Goal: Task Accomplishment & Management: Manage account settings

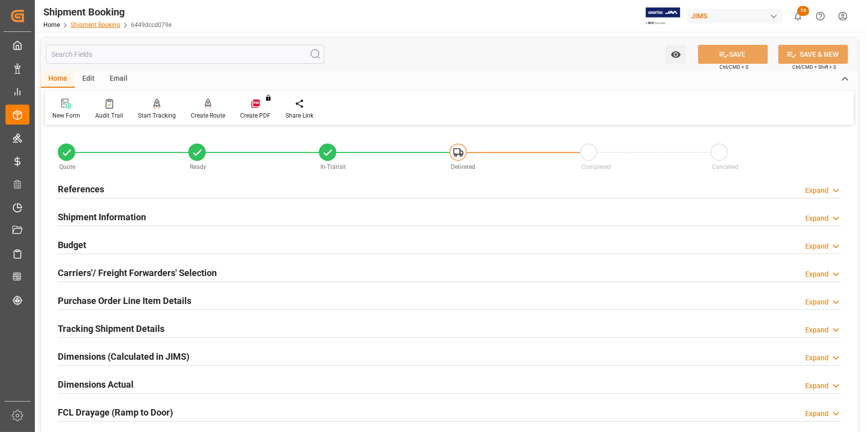
scroll to position [186, 0]
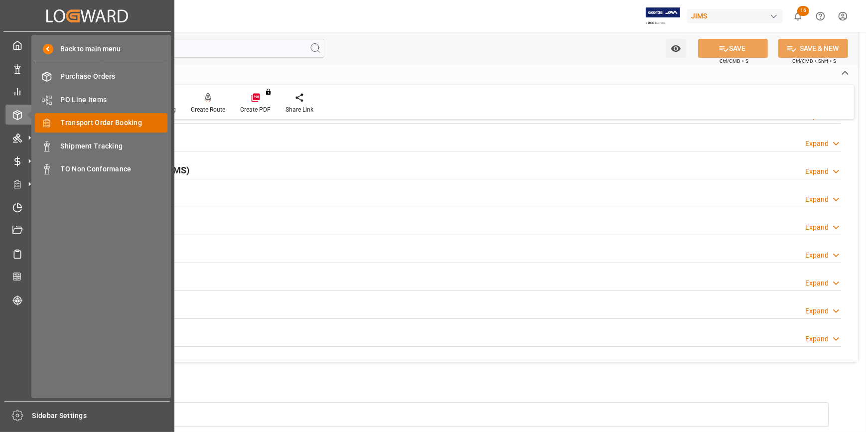
click at [107, 121] on span "Transport Order Booking" at bounding box center [114, 123] width 107 height 10
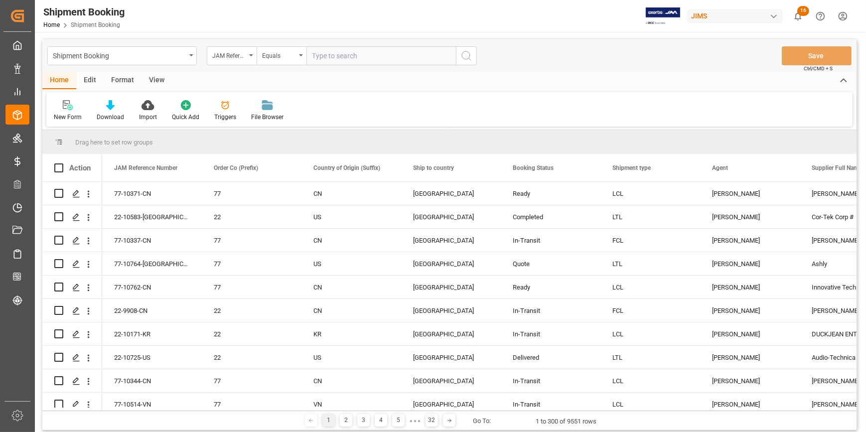
click at [332, 54] on input "text" at bounding box center [381, 55] width 150 height 19
type input "22-10578-[GEOGRAPHIC_DATA]"
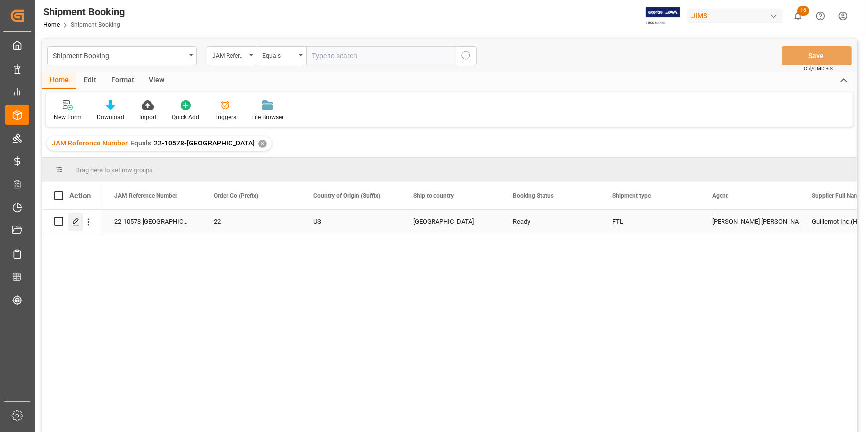
click at [80, 219] on div "Press SPACE to select this row." at bounding box center [75, 222] width 15 height 18
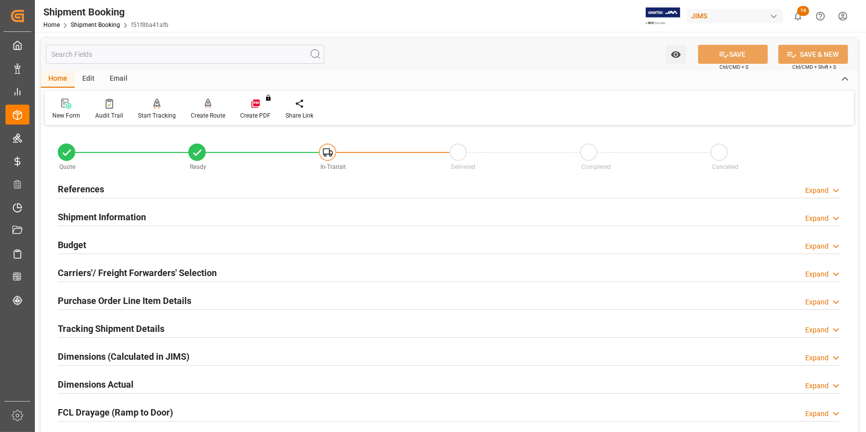
click at [131, 191] on div "References Expand" at bounding box center [449, 188] width 783 height 19
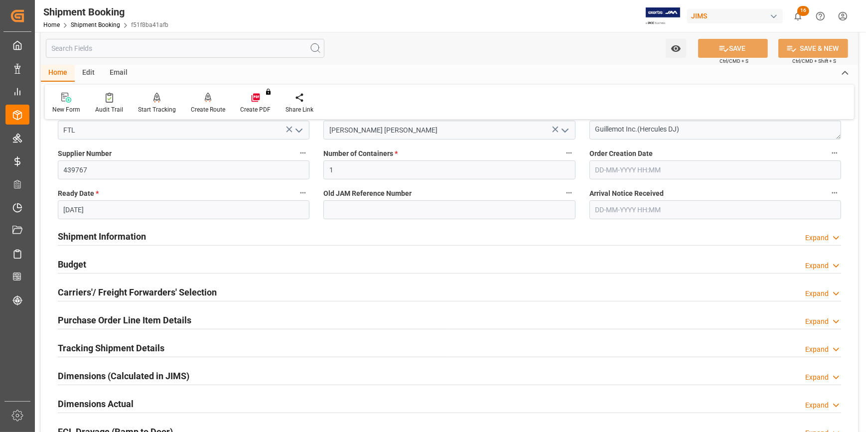
scroll to position [181, 0]
click at [186, 234] on div "Shipment Information Expand" at bounding box center [449, 234] width 783 height 19
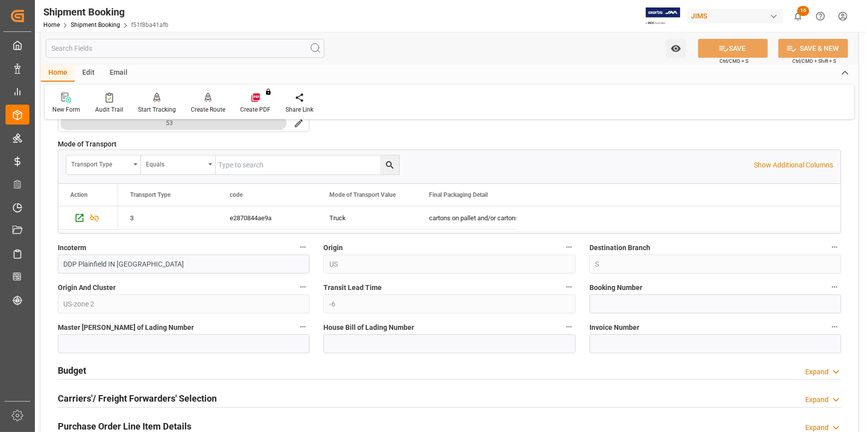
scroll to position [498, 0]
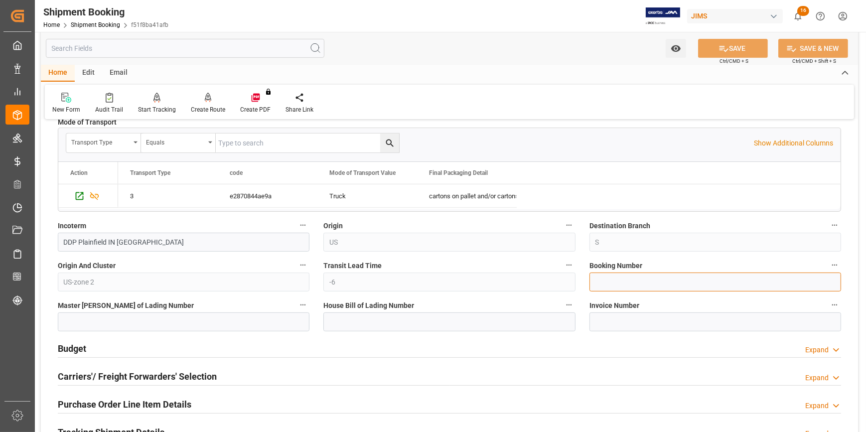
click at [613, 277] on input at bounding box center [716, 282] width 252 height 19
type input "19908696"
click at [728, 36] on div "Watch Option SAVE Ctrl/CMD + S SAVE & NEW Ctrl/CMD + Shift + S" at bounding box center [449, 48] width 817 height 33
click at [728, 45] on button "SAVE" at bounding box center [733, 48] width 70 height 19
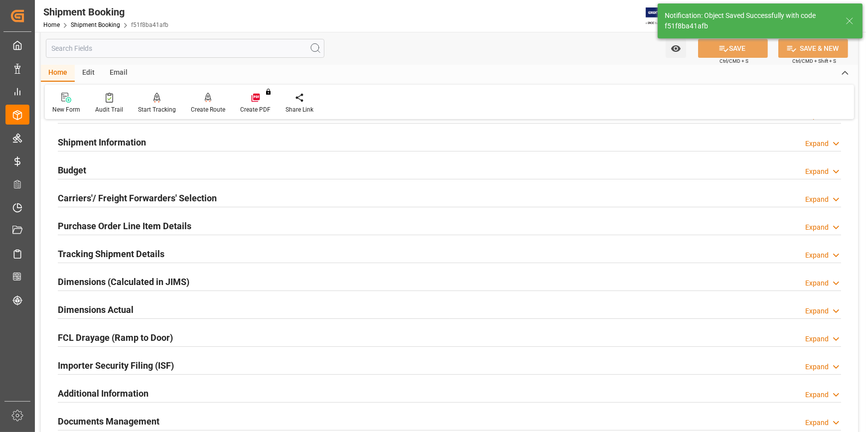
scroll to position [90, 0]
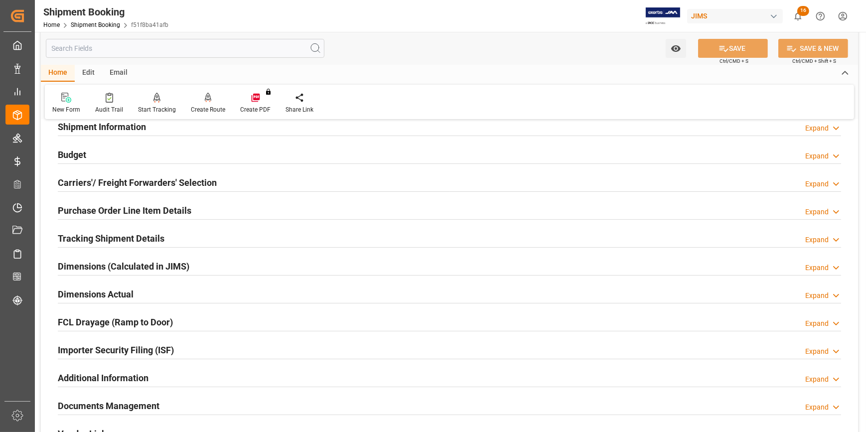
click at [170, 290] on div "Dimensions Actual Expand" at bounding box center [449, 293] width 783 height 19
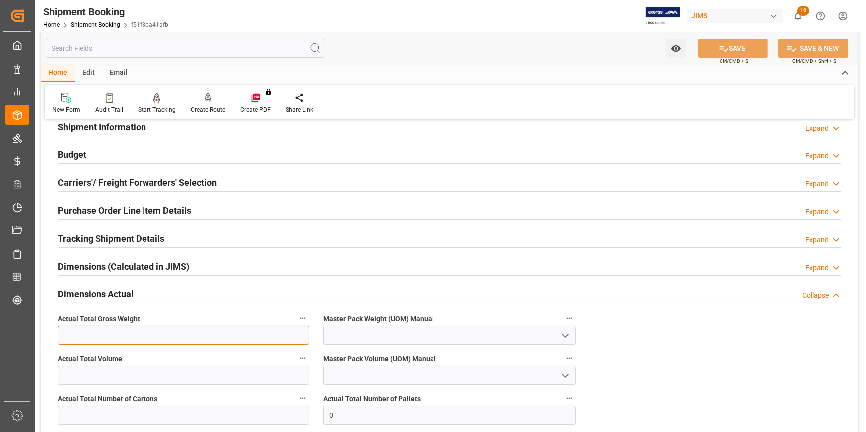
click at [125, 334] on input "text" at bounding box center [184, 335] width 252 height 19
type input "10474"
click at [568, 335] on icon "open menu" at bounding box center [565, 336] width 12 height 12
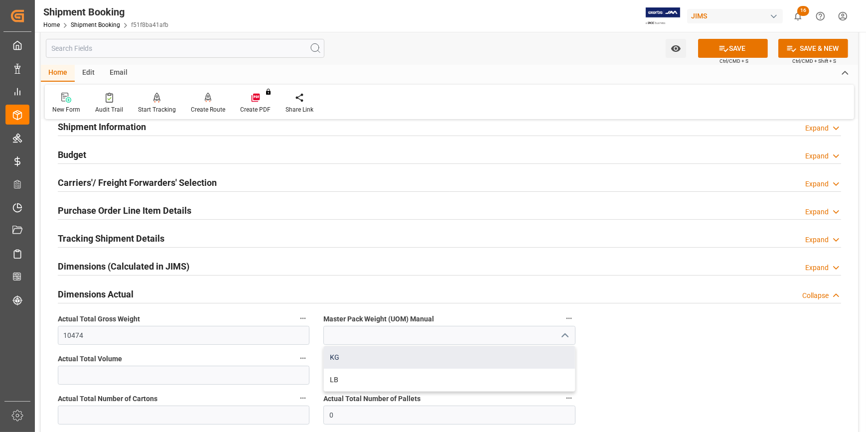
click at [437, 356] on div "KG" at bounding box center [449, 357] width 251 height 22
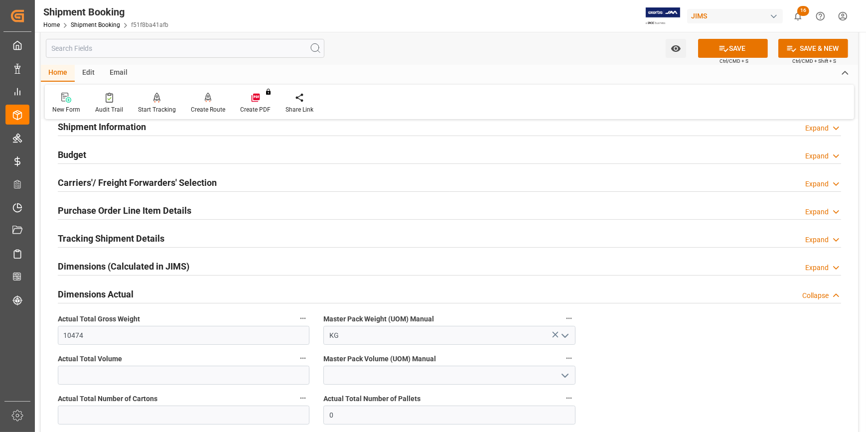
click at [567, 333] on icon "open menu" at bounding box center [565, 336] width 12 height 12
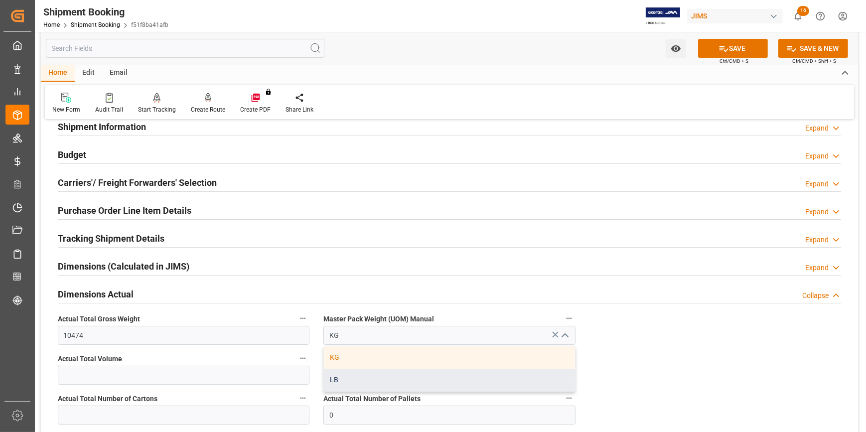
click at [470, 376] on div "LB" at bounding box center [449, 380] width 251 height 22
type input "LB"
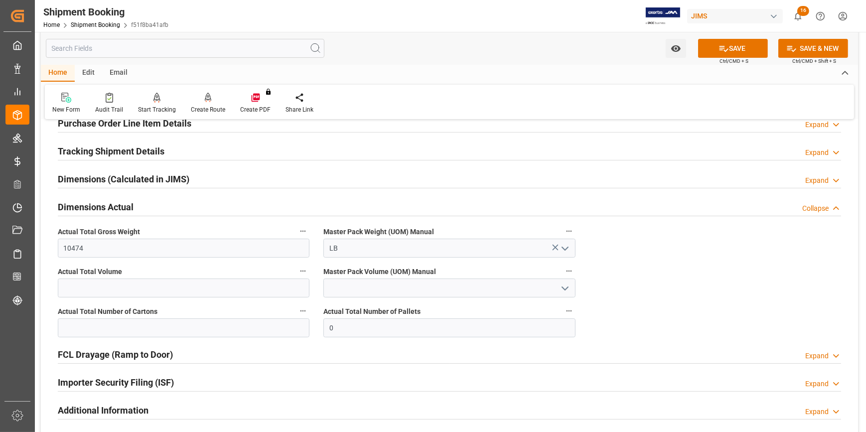
scroll to position [181, 0]
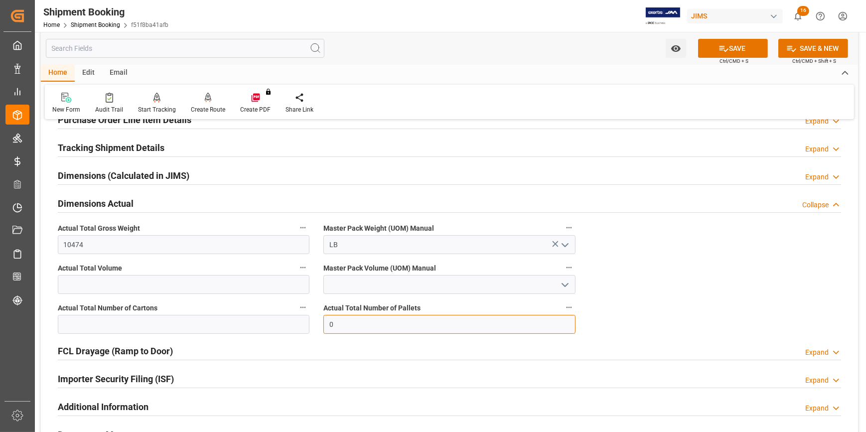
drag, startPoint x: 334, startPoint y: 324, endPoint x: 318, endPoint y: 324, distance: 15.9
click at [318, 324] on div "Actual Total Number of Pallets 0" at bounding box center [449, 318] width 266 height 40
type input "24"
click at [733, 48] on button "SAVE" at bounding box center [733, 48] width 70 height 19
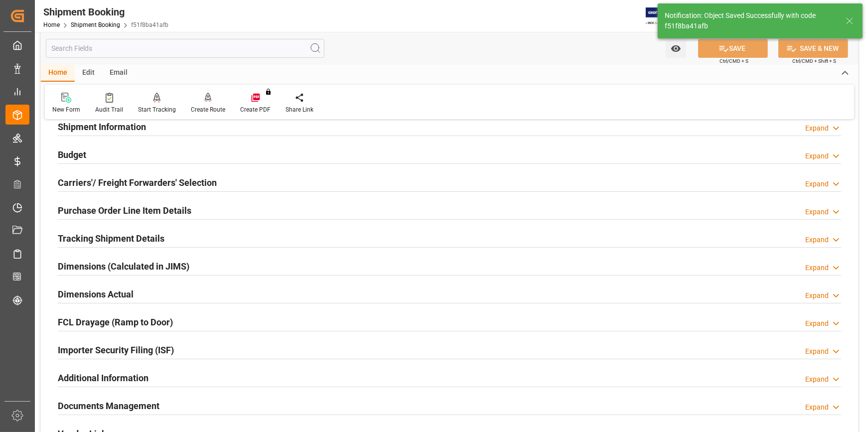
scroll to position [45, 0]
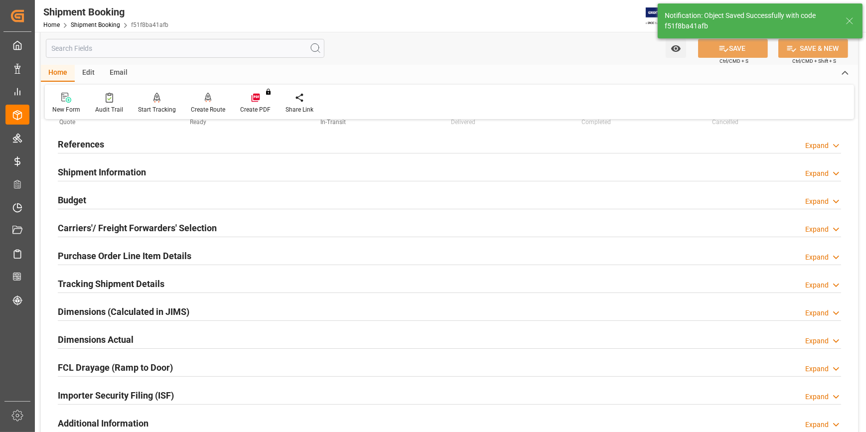
click at [190, 196] on div "Budget Expand" at bounding box center [449, 199] width 783 height 19
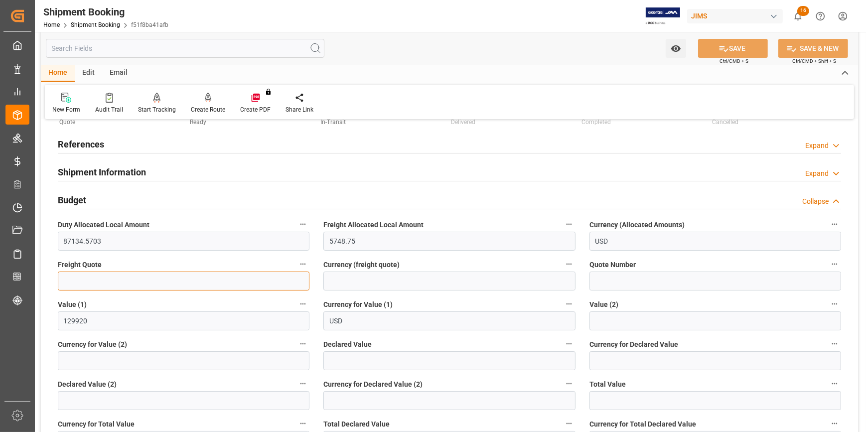
click at [99, 277] on input "text" at bounding box center [184, 281] width 252 height 19
type input "0"
click at [729, 51] on button "SAVE" at bounding box center [733, 48] width 70 height 19
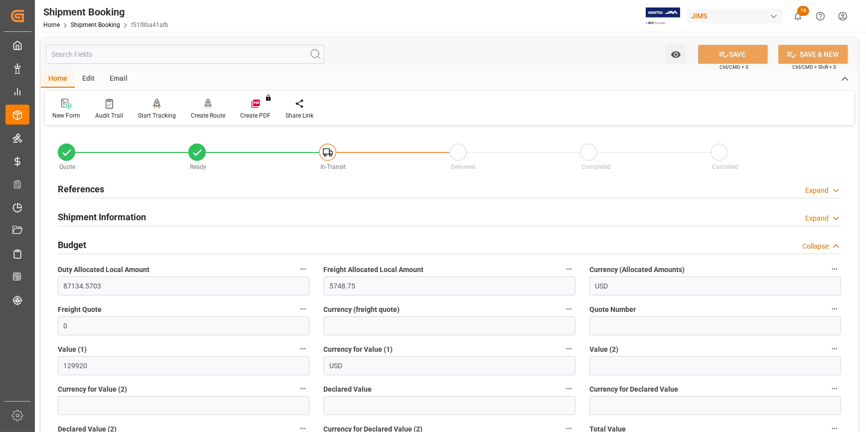
click at [119, 189] on div "References Expand" at bounding box center [449, 188] width 783 height 19
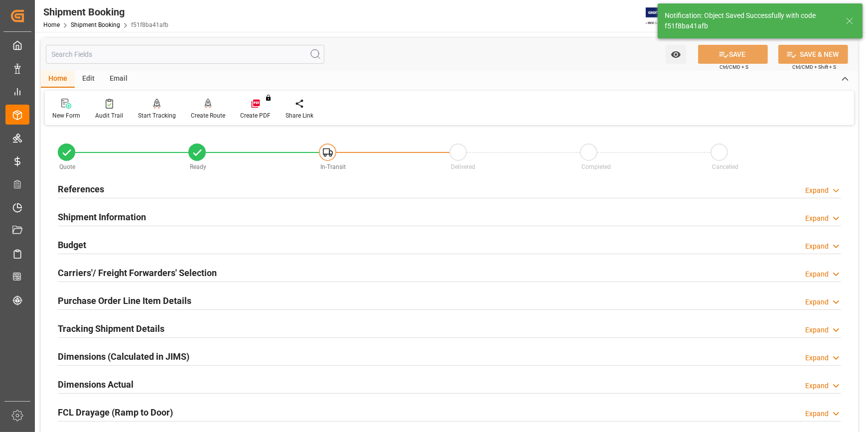
click at [129, 194] on div "References Expand" at bounding box center [449, 188] width 783 height 19
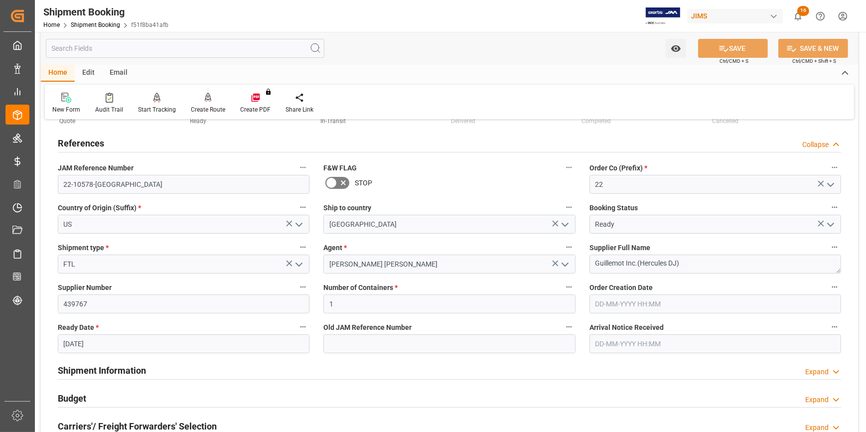
scroll to position [45, 0]
drag, startPoint x: 108, startPoint y: 184, endPoint x: 59, endPoint y: 186, distance: 49.4
click at [59, 186] on input "22-10578-US" at bounding box center [184, 185] width 252 height 19
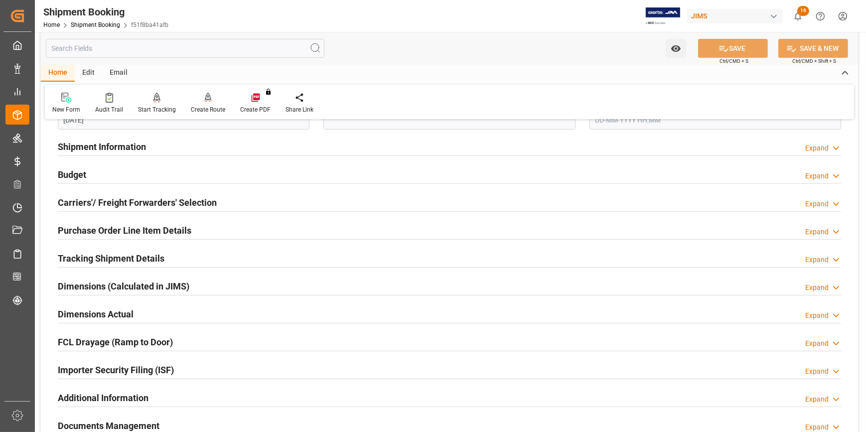
scroll to position [272, 0]
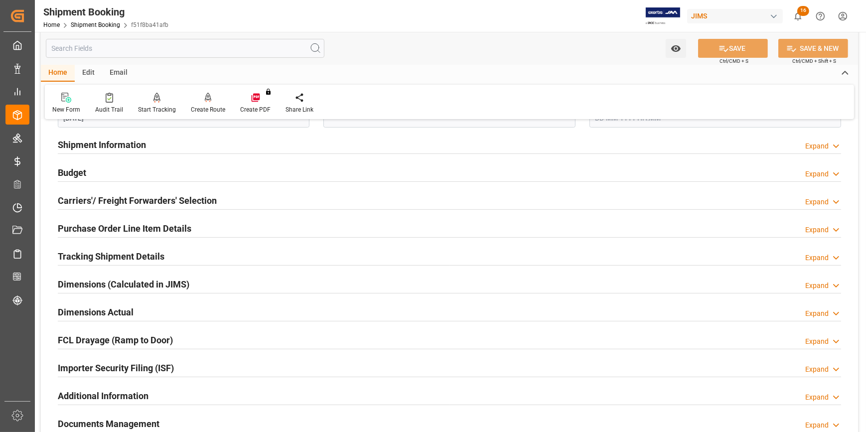
click at [171, 258] on div "Tracking Shipment Details Expand" at bounding box center [449, 255] width 783 height 19
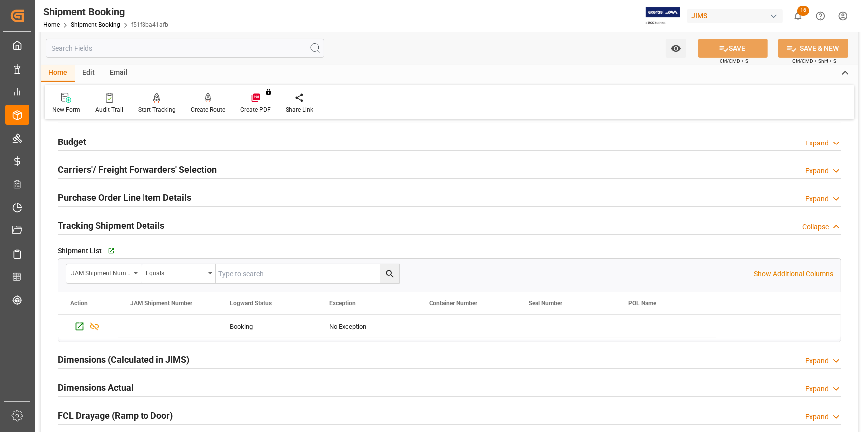
scroll to position [317, 0]
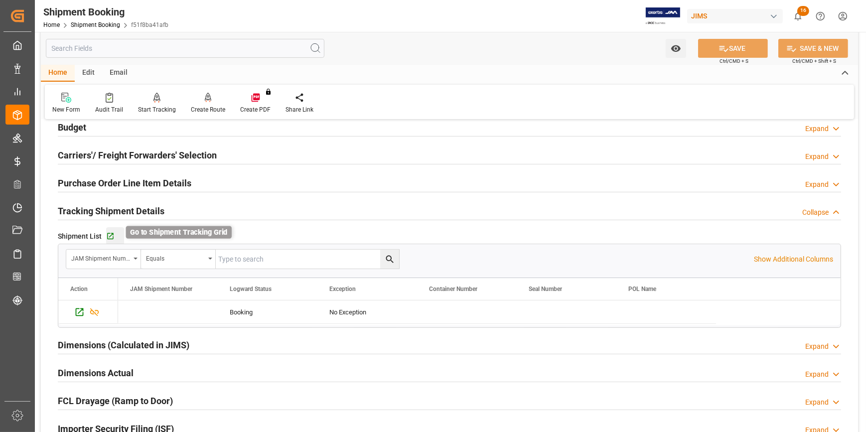
click at [109, 234] on icon "button" at bounding box center [110, 236] width 8 height 8
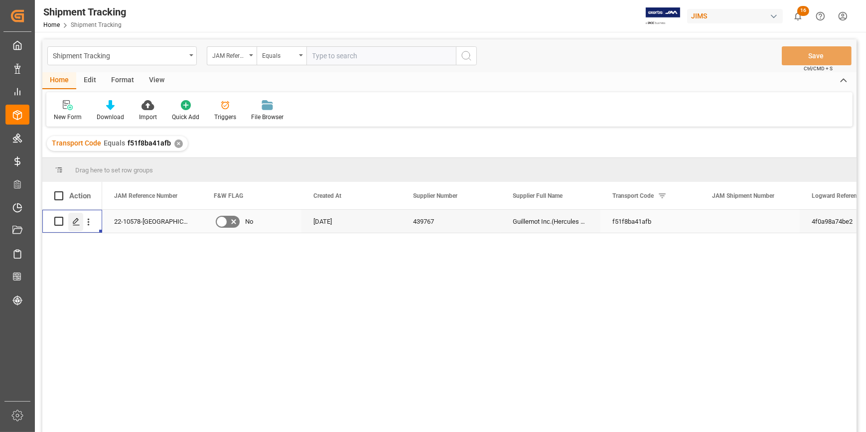
click at [78, 221] on icon "Press SPACE to select this row." at bounding box center [76, 222] width 8 height 8
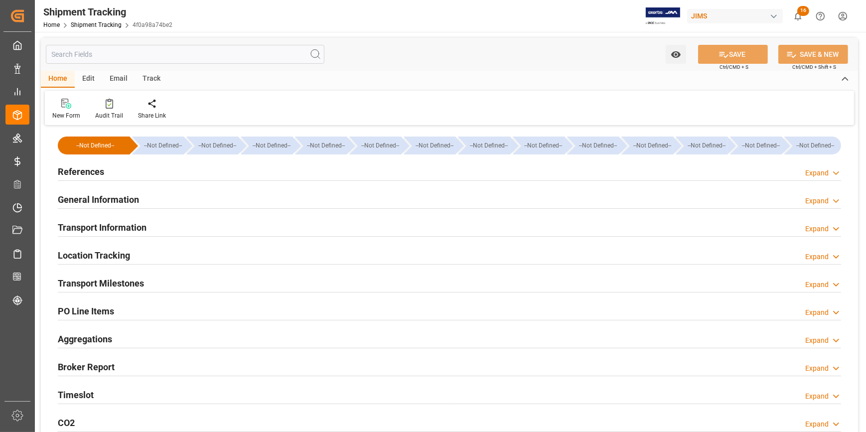
type input "13-08-2025"
click at [147, 174] on div "References Expand" at bounding box center [449, 170] width 783 height 19
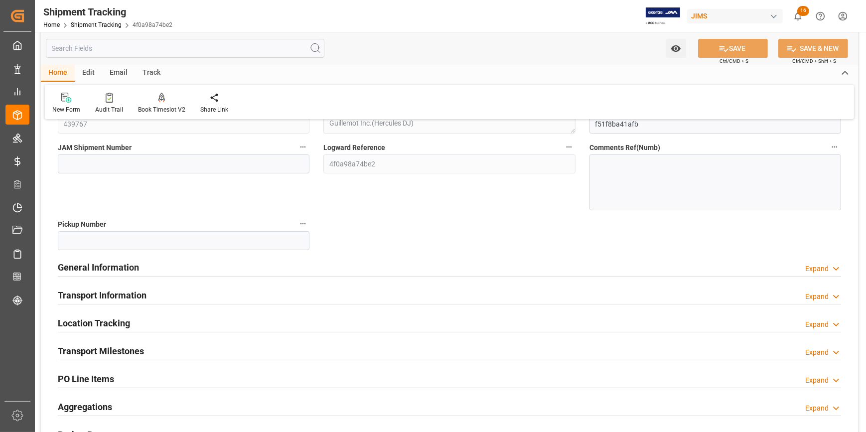
scroll to position [181, 0]
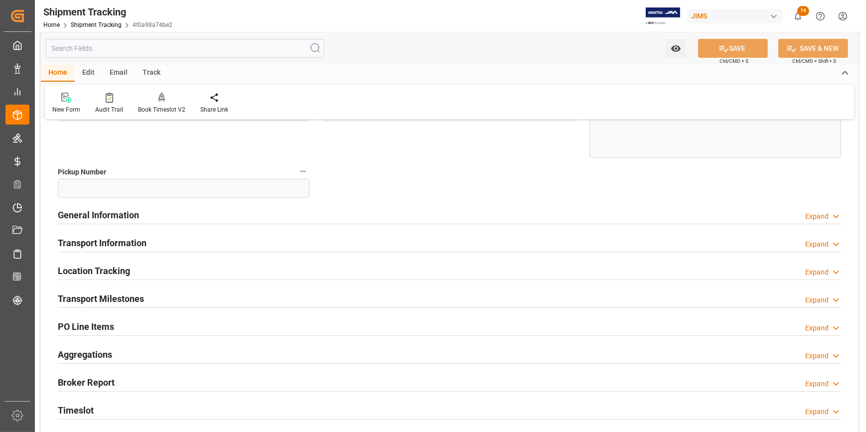
click at [183, 217] on div "General Information Expand" at bounding box center [449, 214] width 783 height 19
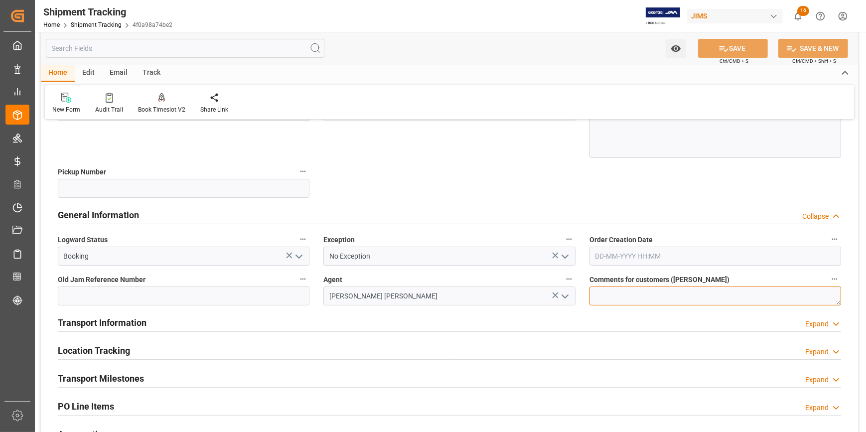
click at [614, 296] on textarea at bounding box center [716, 296] width 252 height 19
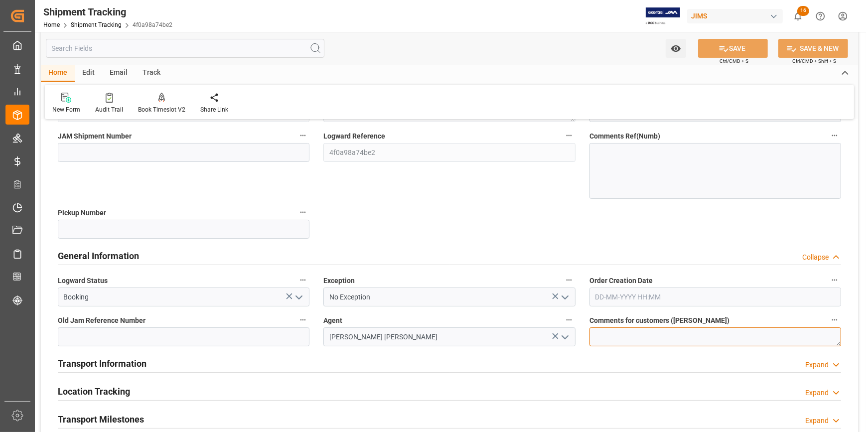
scroll to position [90, 0]
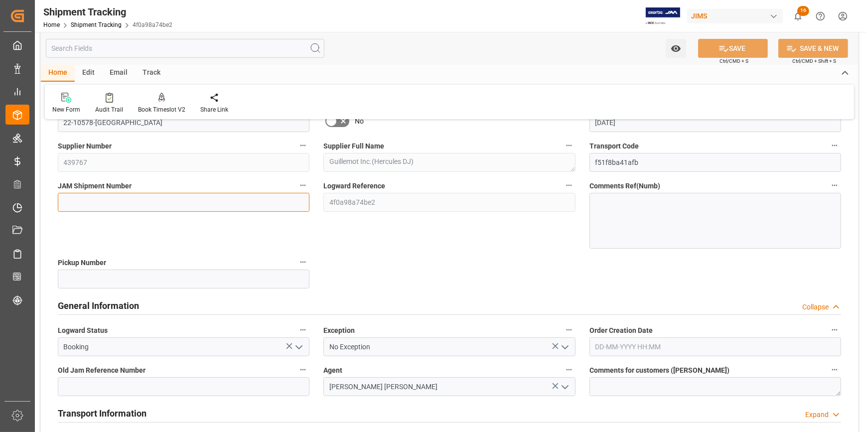
click at [81, 206] on input at bounding box center [184, 202] width 252 height 19
paste input "72762"
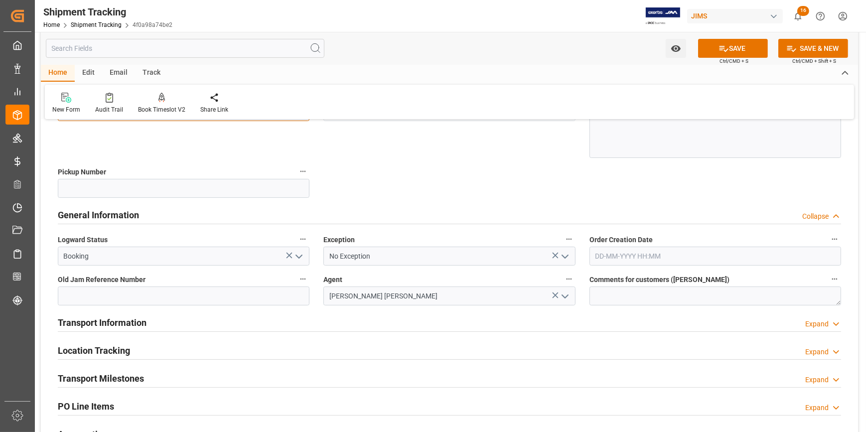
scroll to position [272, 0]
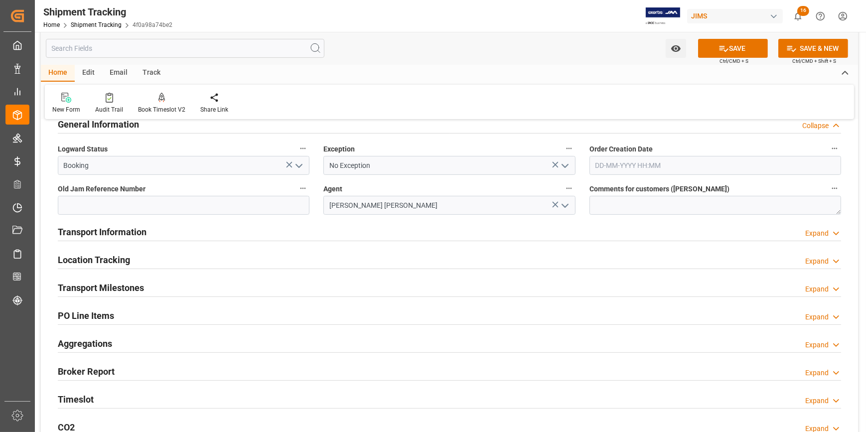
type input "72762"
click at [177, 228] on div "Transport Information Expand" at bounding box center [449, 231] width 783 height 19
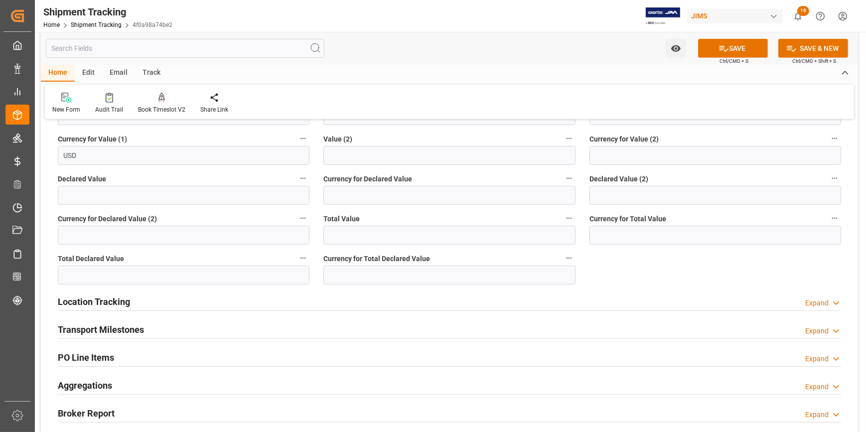
scroll to position [634, 0]
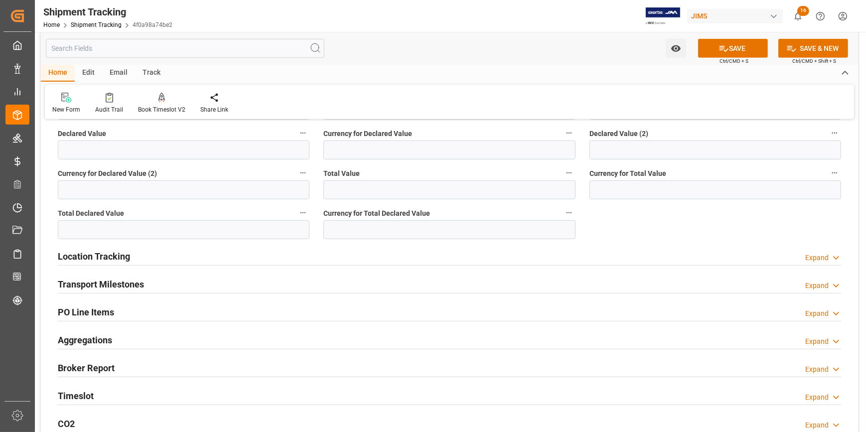
click at [180, 278] on div "Transport Milestones Expand" at bounding box center [449, 283] width 783 height 19
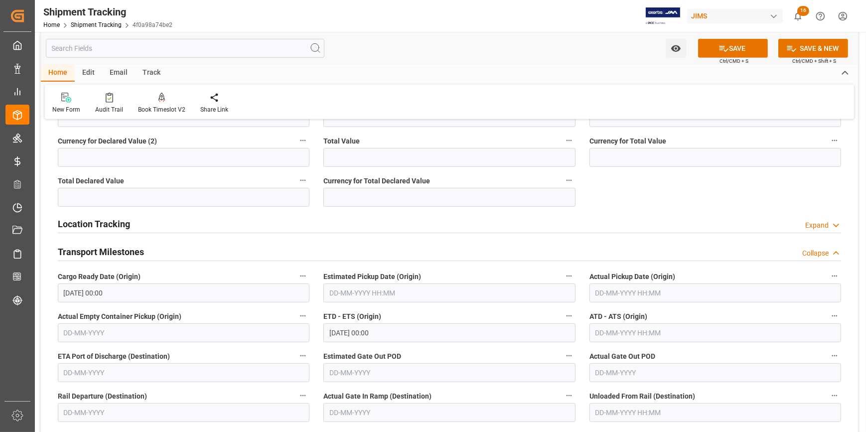
scroll to position [679, 0]
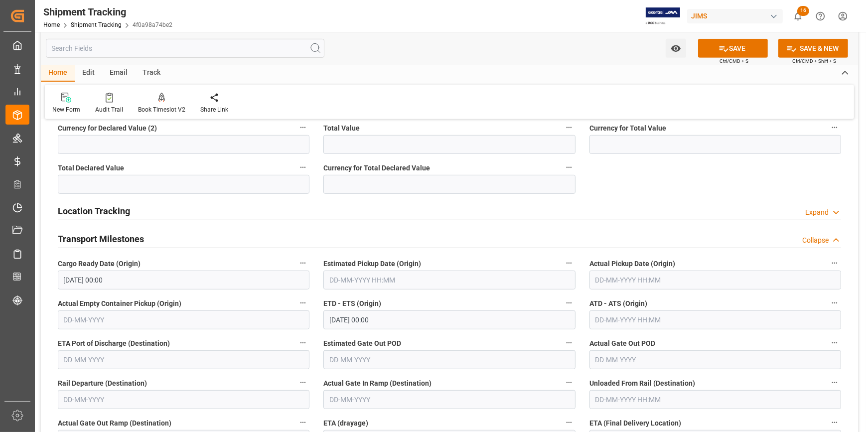
click at [163, 279] on input "26-08-2025 00:00" at bounding box center [184, 280] width 252 height 19
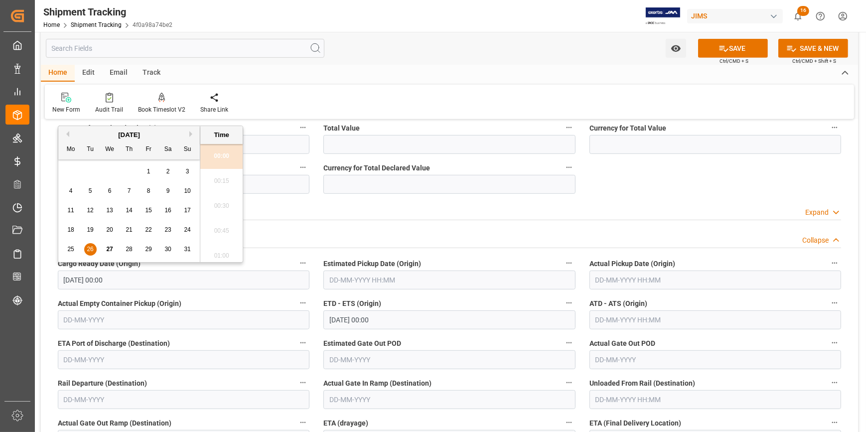
click at [145, 207] on div "15" at bounding box center [149, 211] width 12 height 12
type input "15-08-2025 00:00"
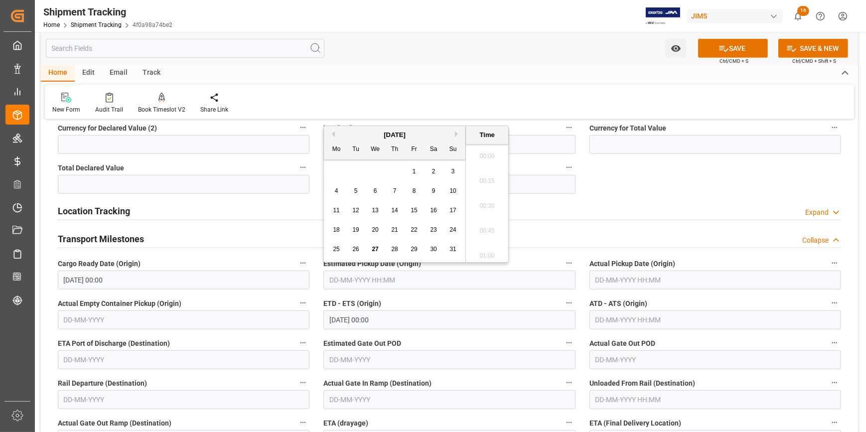
click at [345, 278] on input "text" at bounding box center [449, 280] width 252 height 19
click at [376, 247] on span "27" at bounding box center [375, 249] width 6 height 7
type input "27-08-2025 00:00"
click at [636, 282] on input "text" at bounding box center [716, 280] width 252 height 19
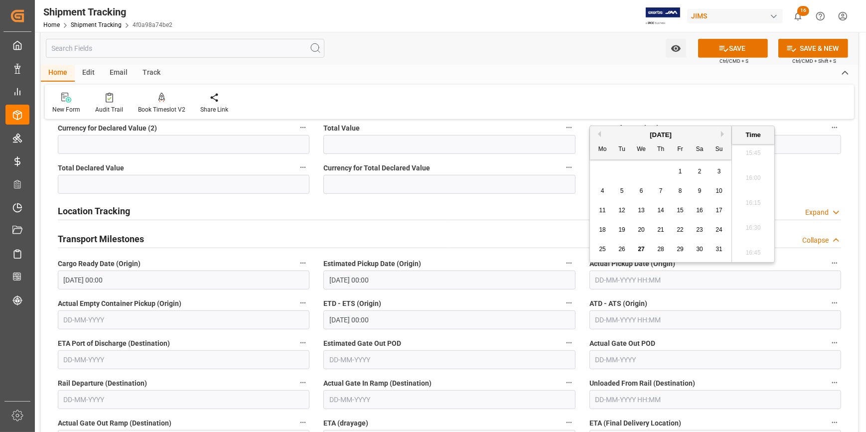
click at [641, 247] on span "27" at bounding box center [641, 249] width 6 height 7
type input "27-08-2025 00:00"
click at [412, 321] on input "26-08-2025 00:00" at bounding box center [449, 319] width 252 height 19
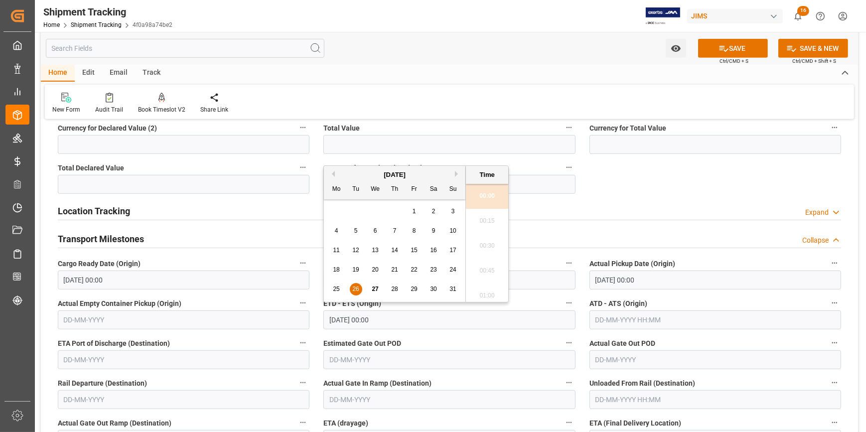
click at [374, 289] on span "27" at bounding box center [375, 289] width 6 height 7
click at [353, 290] on span "26" at bounding box center [355, 289] width 6 height 7
type input "26-08-2025 00:00"
click at [603, 317] on input "text" at bounding box center [716, 319] width 252 height 19
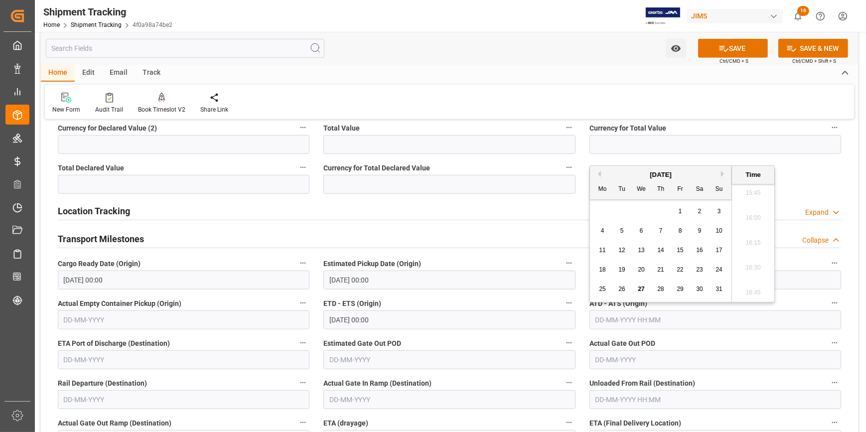
click at [639, 288] on span "27" at bounding box center [641, 289] width 6 height 7
type input "27-08-2025 00:00"
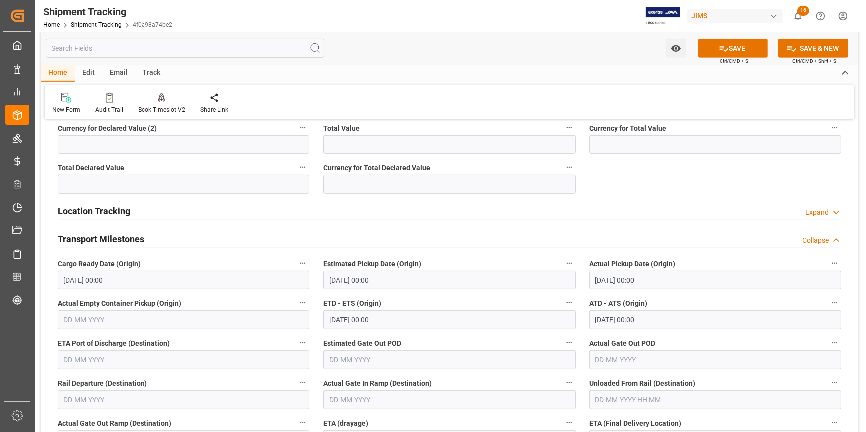
click at [485, 294] on div "ETD - ETS (Origin) 26-08-2025 00:00" at bounding box center [449, 313] width 266 height 40
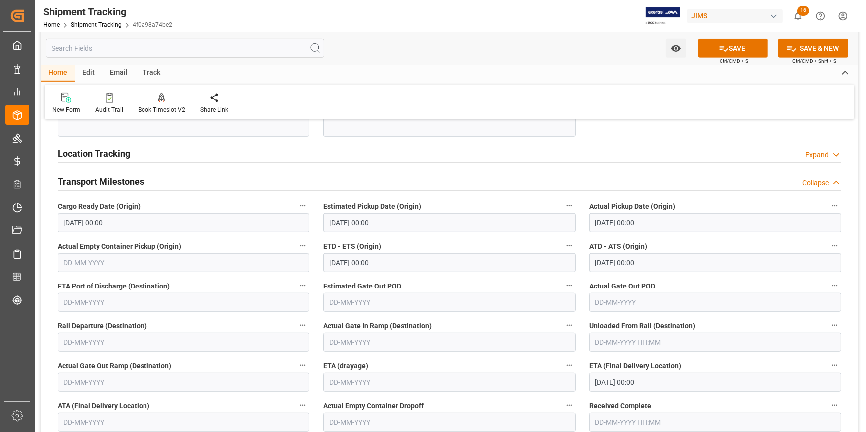
scroll to position [770, 0]
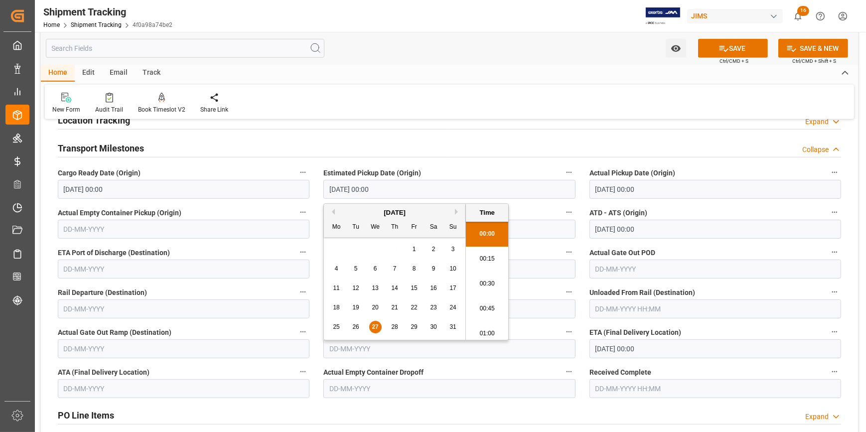
click at [390, 186] on input "27-08-2025 00:00" at bounding box center [449, 189] width 252 height 19
click at [357, 325] on span "26" at bounding box center [355, 326] width 6 height 7
type input "26-08-2025 00:00"
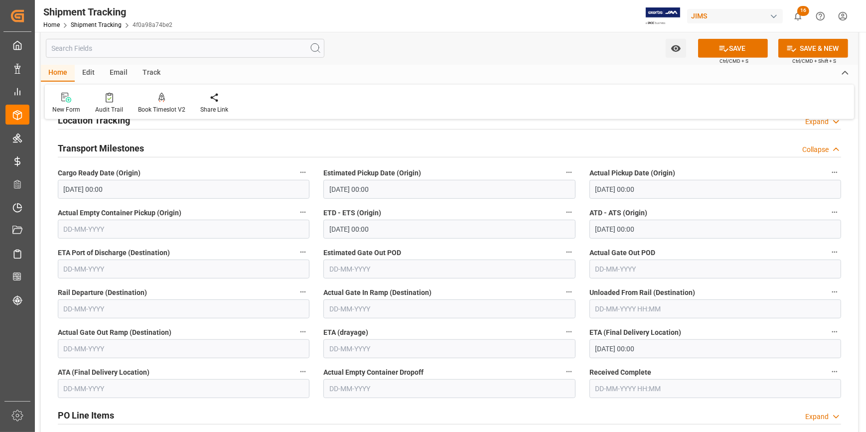
click at [655, 411] on div "PO Line Items Expand" at bounding box center [449, 414] width 783 height 19
click at [614, 349] on input "30-08-2025 00:00" at bounding box center [716, 348] width 252 height 19
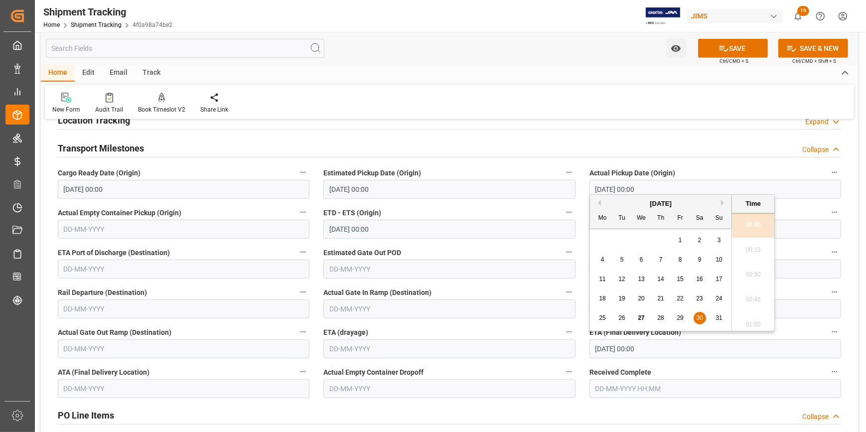
click at [662, 317] on span "28" at bounding box center [660, 317] width 6 height 7
type input "28-08-2025 00:00"
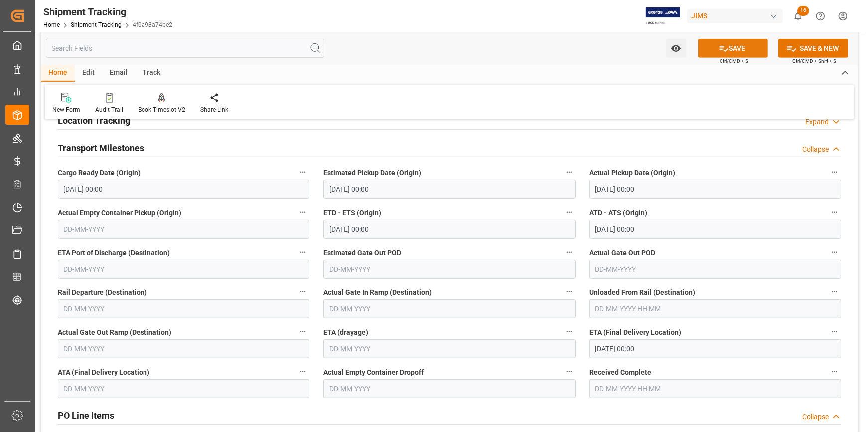
click at [733, 48] on button "SAVE" at bounding box center [733, 48] width 70 height 19
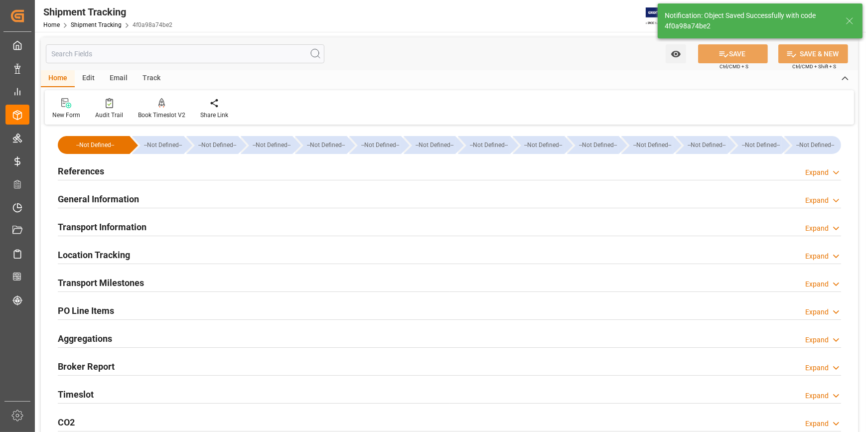
scroll to position [0, 0]
click at [176, 166] on div "References Expand" at bounding box center [449, 170] width 783 height 19
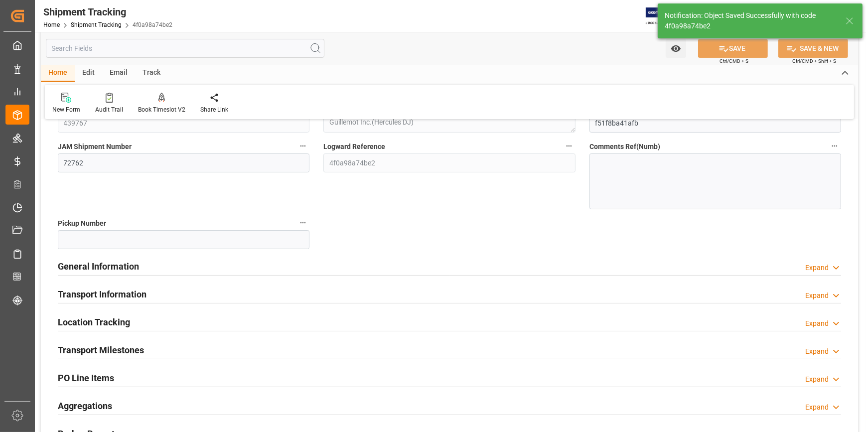
scroll to position [181, 0]
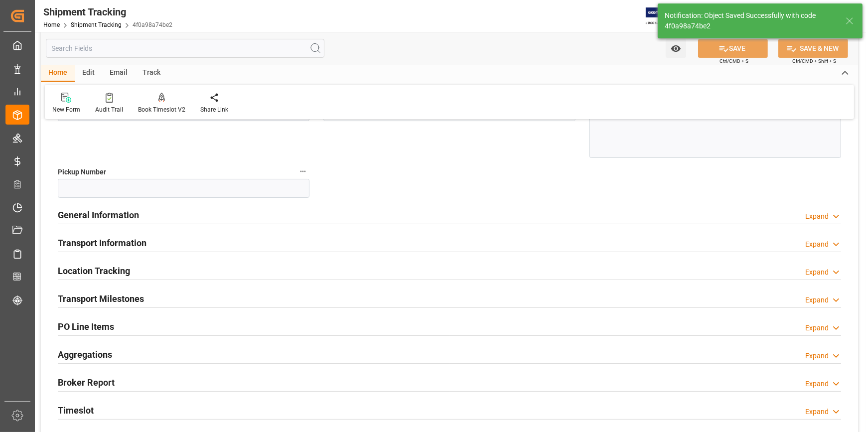
click at [196, 212] on div "General Information Expand" at bounding box center [449, 214] width 783 height 19
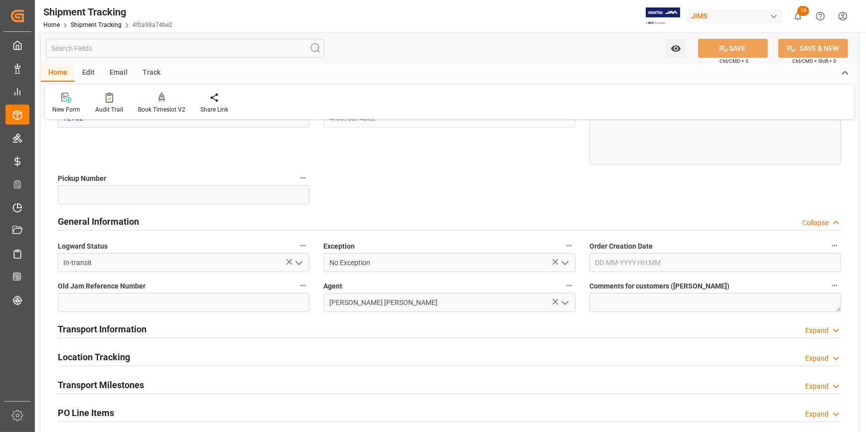
scroll to position [90, 0]
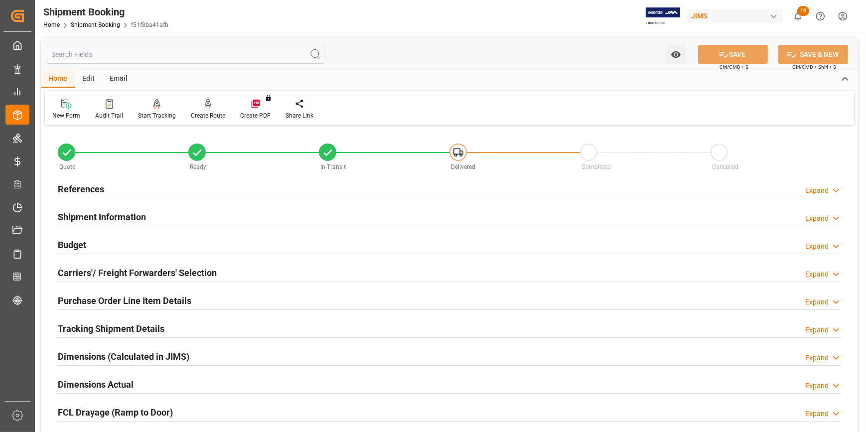
click at [148, 191] on div "References Expand" at bounding box center [449, 188] width 783 height 19
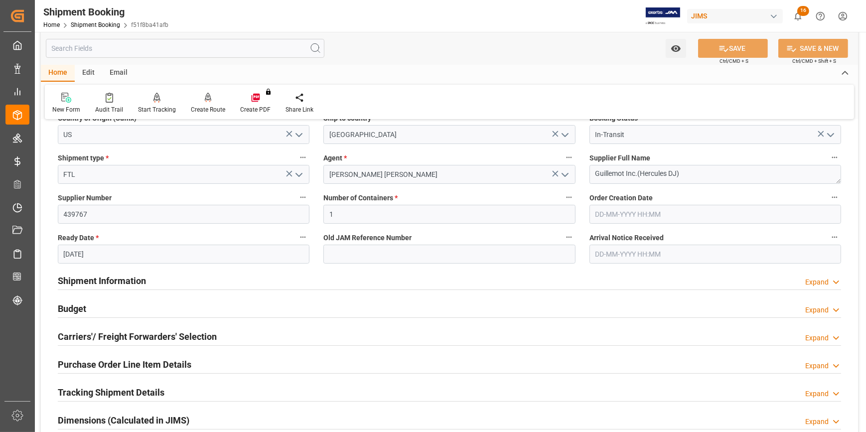
click at [200, 279] on div "Shipment Information Expand" at bounding box center [449, 280] width 783 height 19
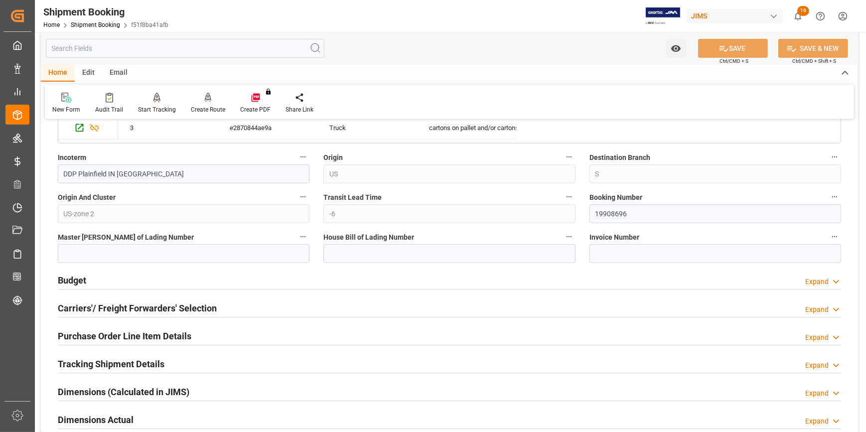
scroll to position [589, 0]
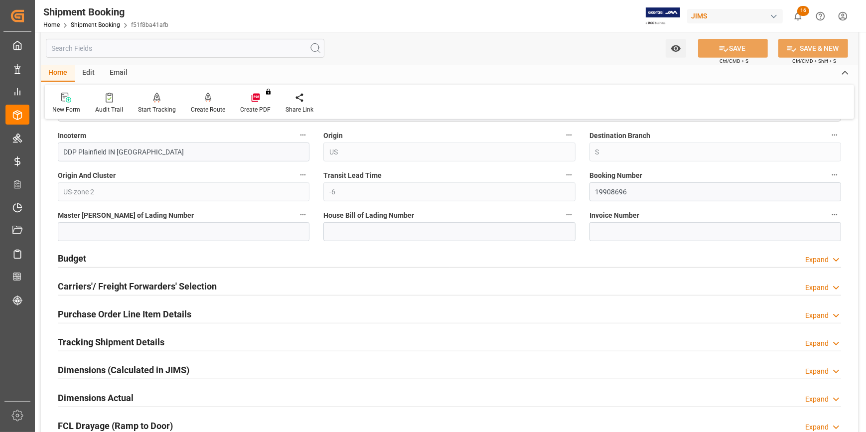
click at [196, 254] on div "Budget Expand" at bounding box center [449, 257] width 783 height 19
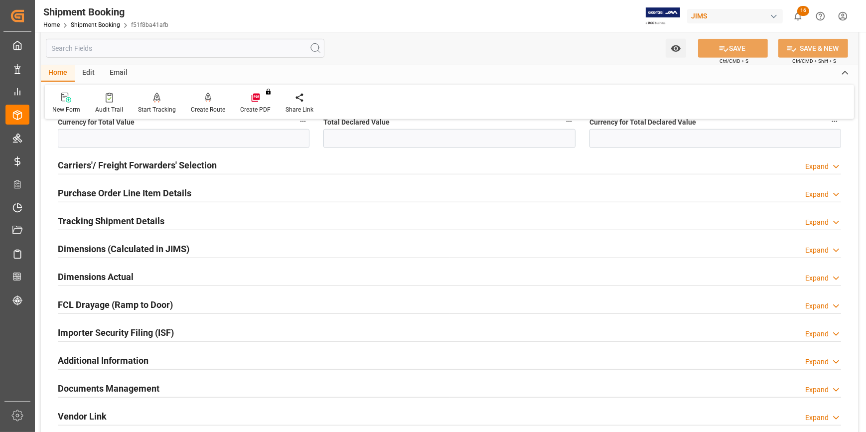
scroll to position [951, 0]
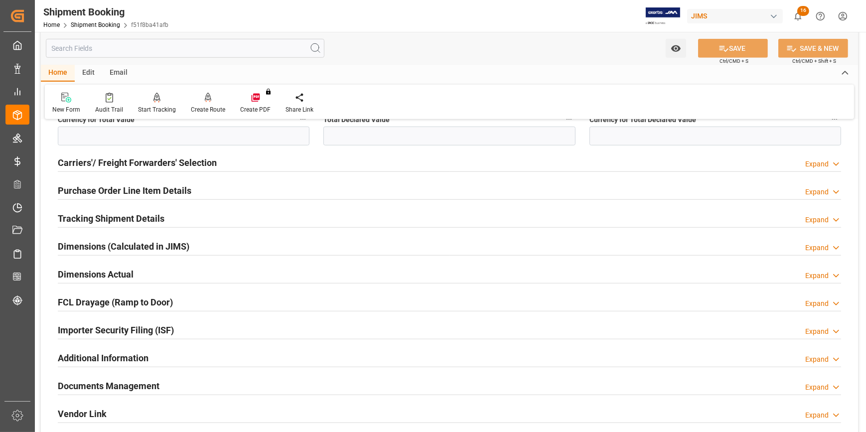
click at [174, 219] on div "Tracking Shipment Details Expand" at bounding box center [449, 217] width 783 height 19
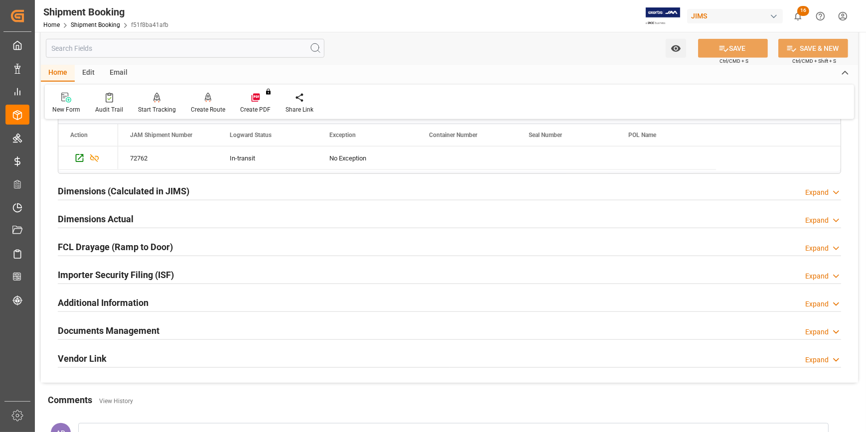
scroll to position [1178, 0]
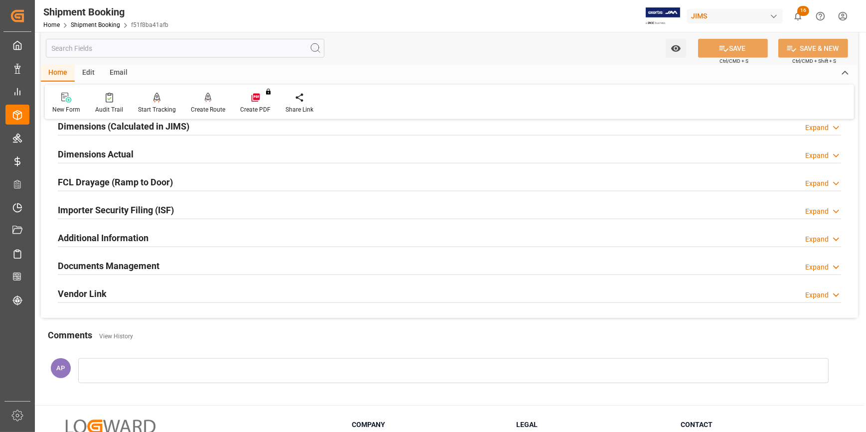
click at [183, 257] on div "Documents Management Expand" at bounding box center [449, 265] width 783 height 19
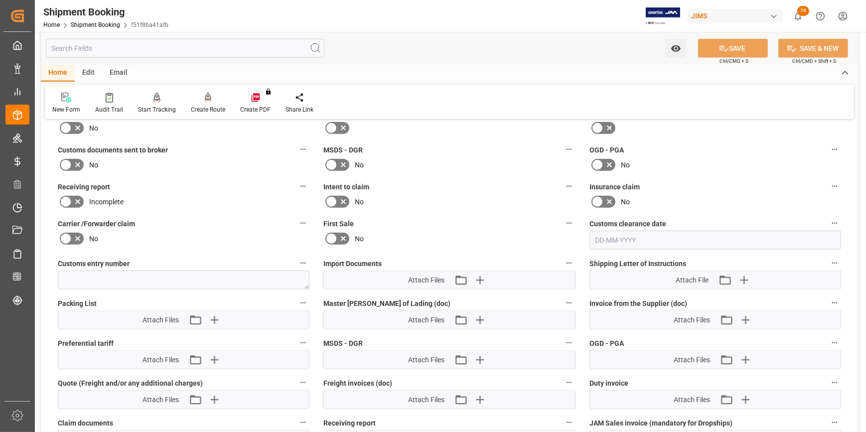
scroll to position [1404, 0]
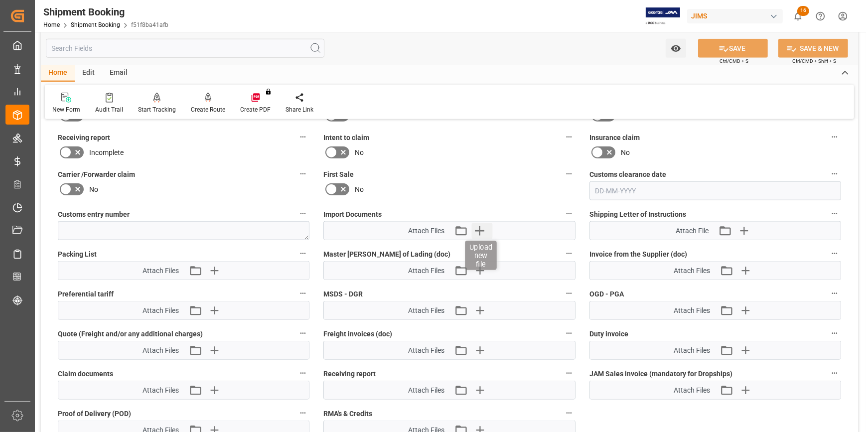
click at [481, 228] on icon "button" at bounding box center [479, 230] width 9 height 9
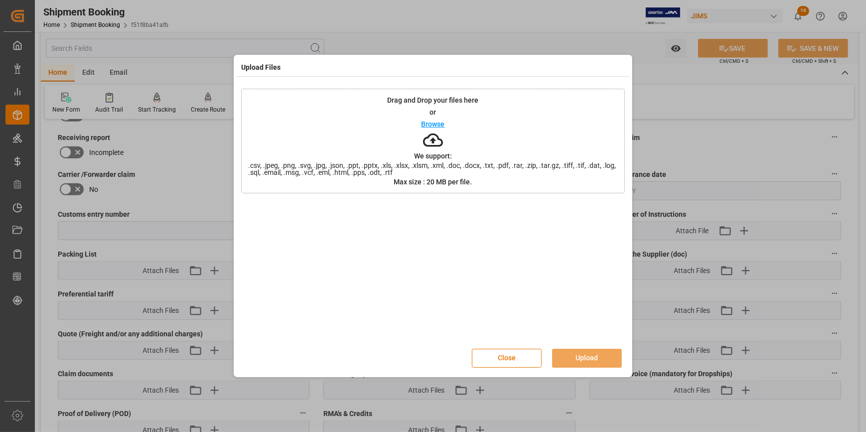
click at [431, 128] on p "Browse" at bounding box center [433, 124] width 23 height 7
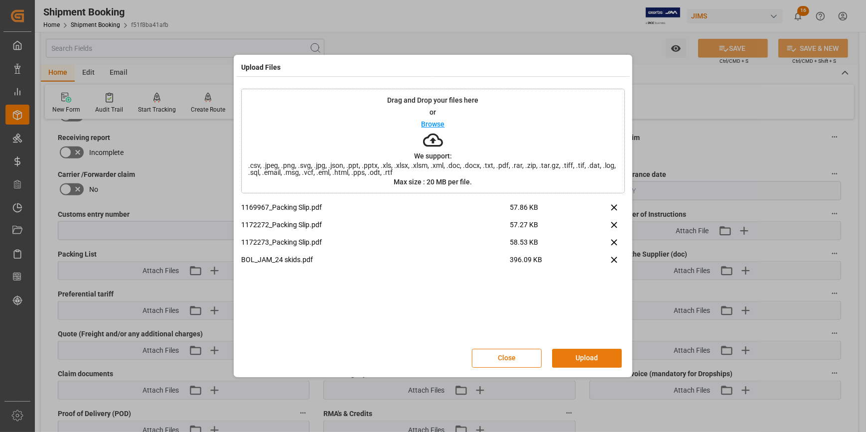
click at [603, 359] on button "Upload" at bounding box center [587, 358] width 70 height 19
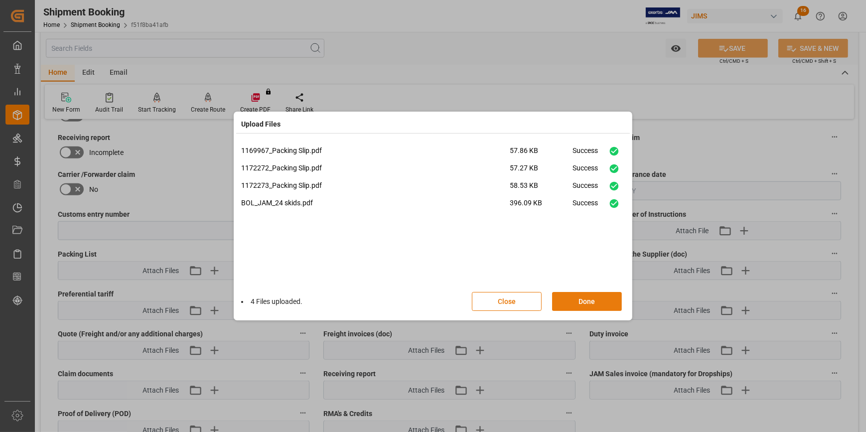
click at [595, 303] on button "Done" at bounding box center [587, 301] width 70 height 19
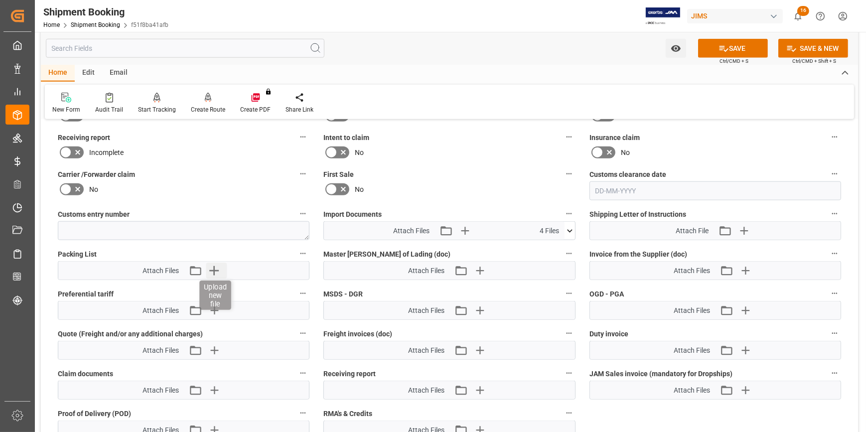
click at [215, 268] on icon "button" at bounding box center [213, 270] width 9 height 9
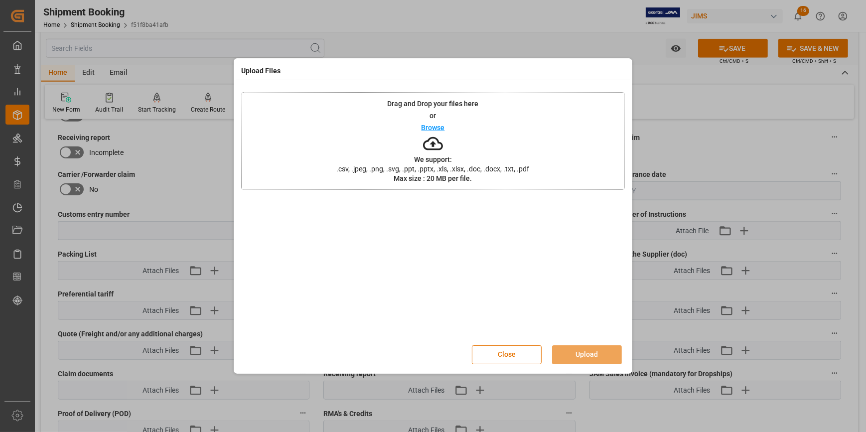
click at [430, 124] on p "Browse" at bounding box center [433, 127] width 23 height 7
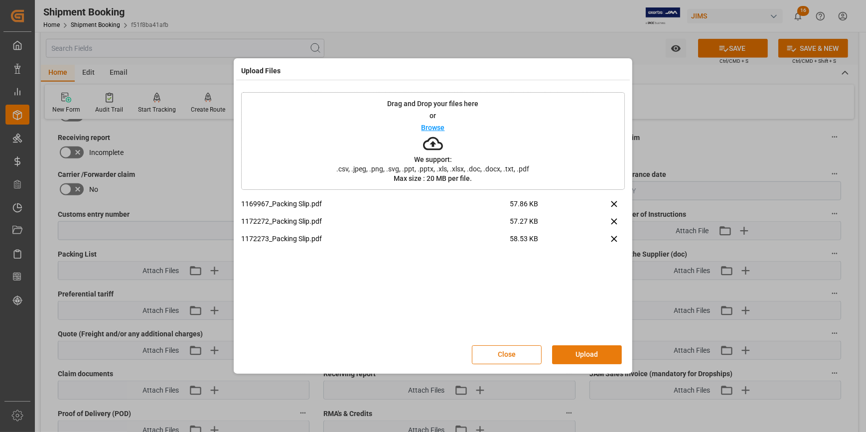
click at [609, 353] on button "Upload" at bounding box center [587, 354] width 70 height 19
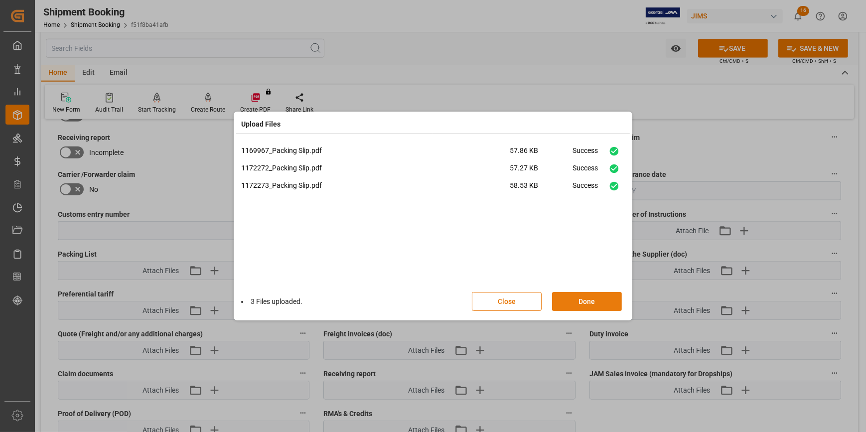
click at [594, 299] on button "Done" at bounding box center [587, 301] width 70 height 19
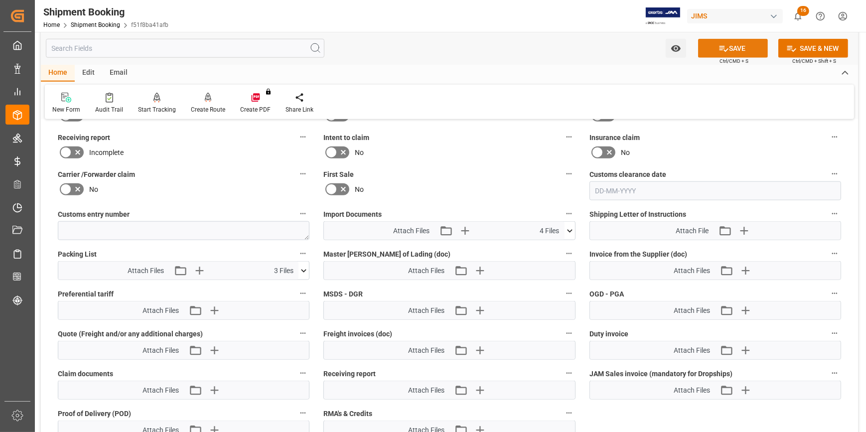
click at [735, 44] on button "SAVE" at bounding box center [733, 48] width 70 height 19
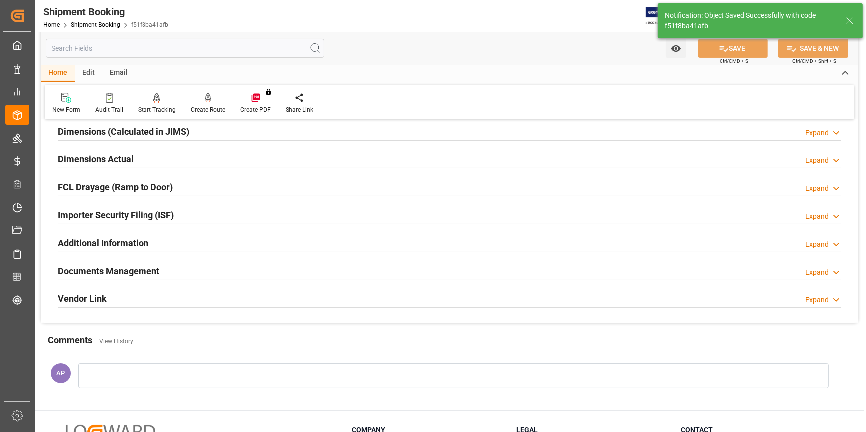
scroll to position [225, 0]
click at [239, 215] on div "Importer Security Filing (ISF) Expand" at bounding box center [449, 214] width 783 height 19
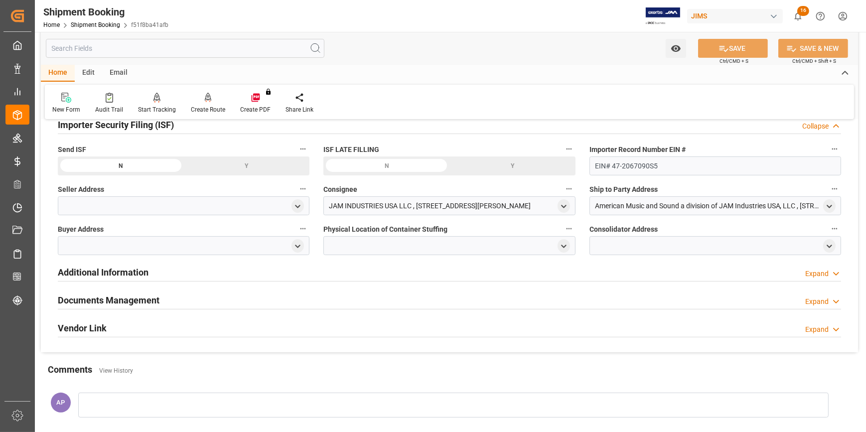
click at [205, 295] on div "Documents Management Expand" at bounding box center [449, 299] width 783 height 19
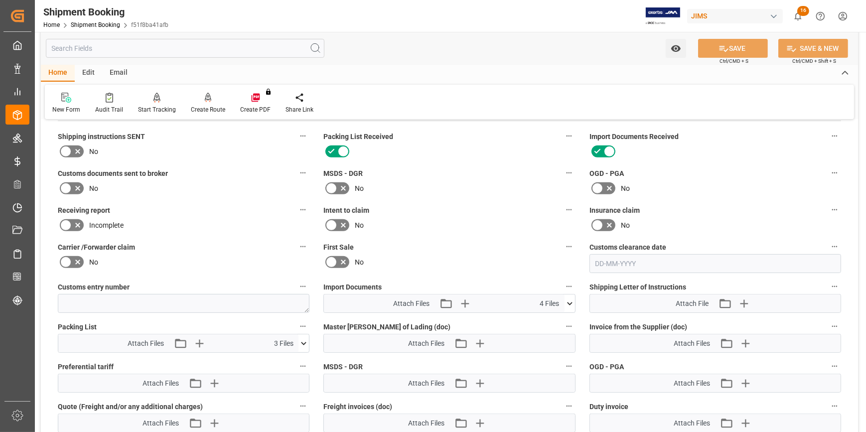
scroll to position [588, 0]
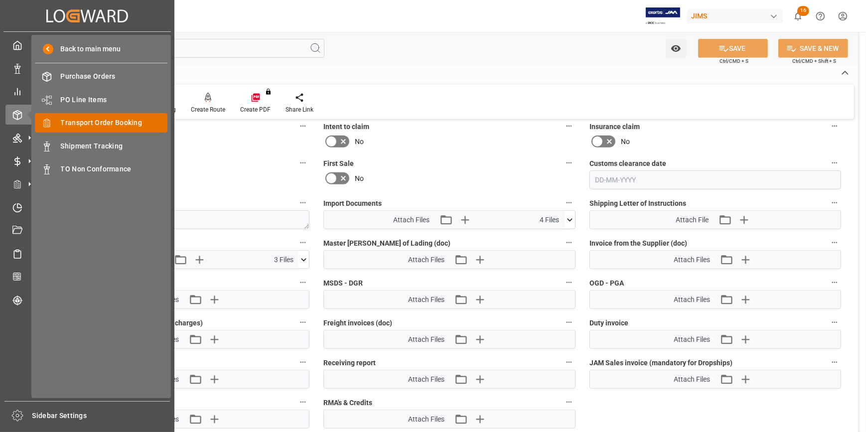
click at [85, 121] on span "Transport Order Booking" at bounding box center [114, 123] width 107 height 10
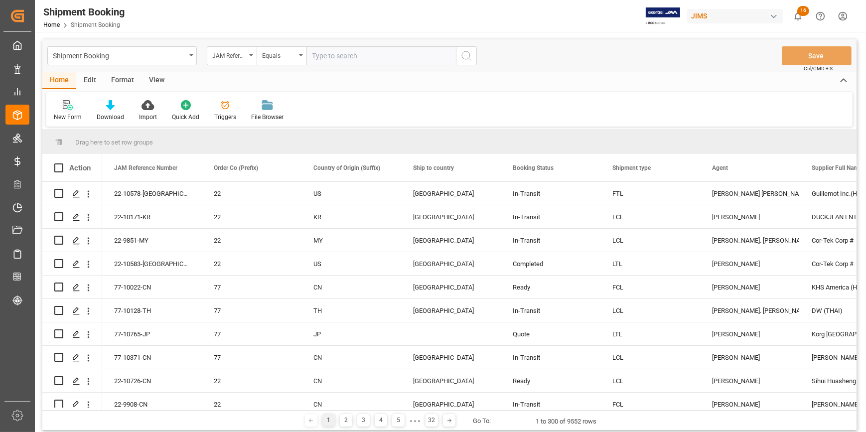
click at [67, 110] on icon at bounding box center [68, 105] width 10 height 10
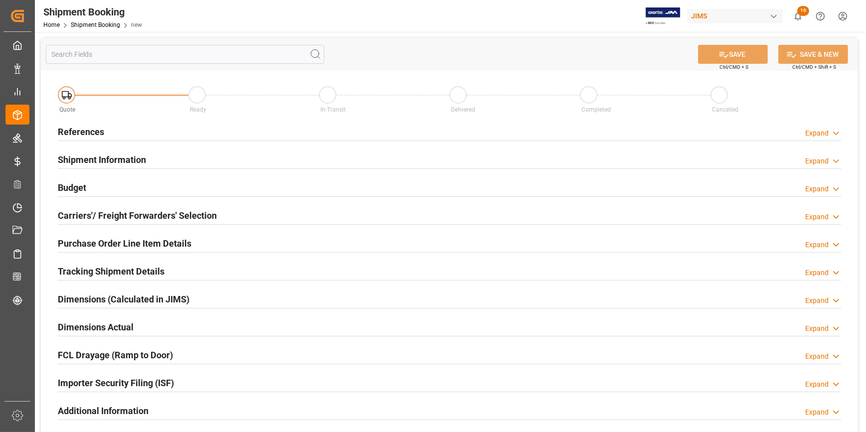
click at [198, 132] on div "References Expand" at bounding box center [449, 131] width 783 height 19
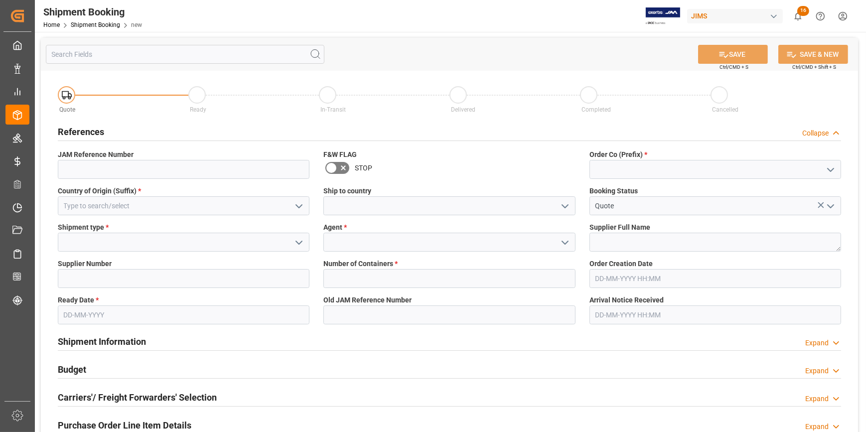
click at [833, 165] on icon "open menu" at bounding box center [831, 170] width 12 height 12
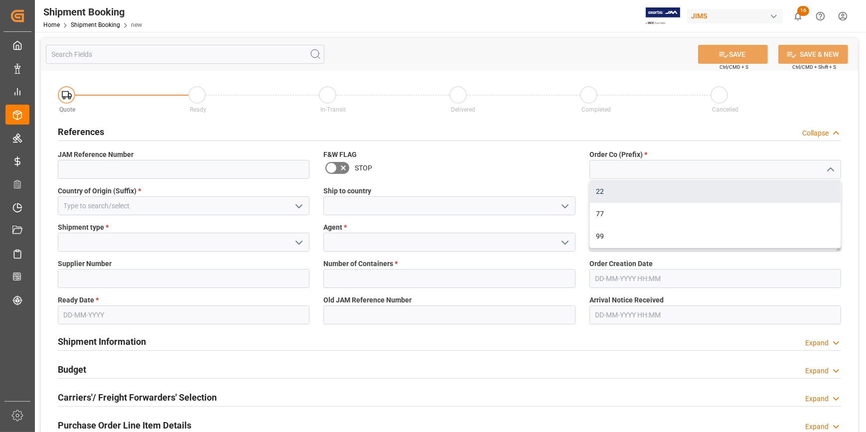
click at [741, 194] on div "22" at bounding box center [715, 191] width 251 height 22
type input "22"
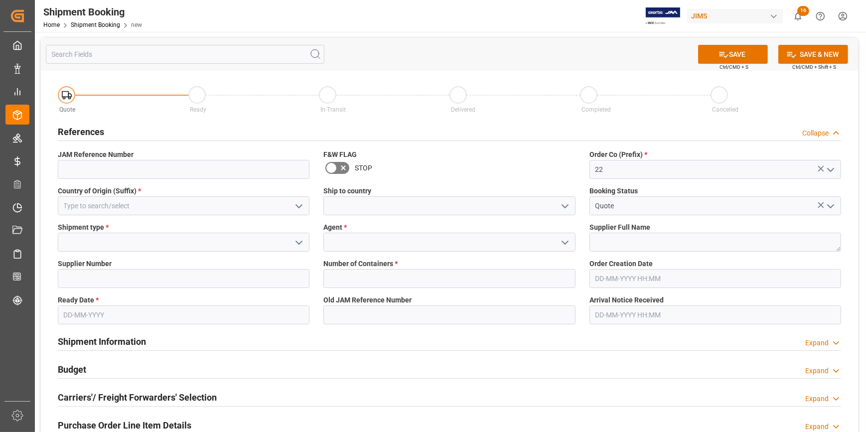
click at [293, 204] on icon "open menu" at bounding box center [299, 206] width 12 height 12
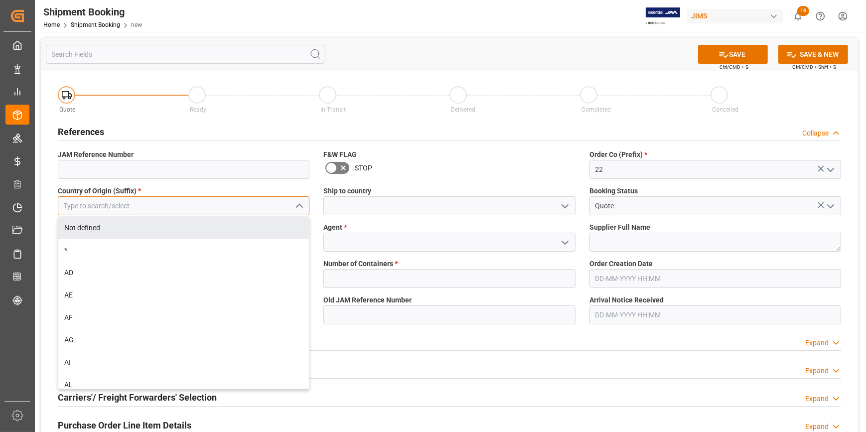
click at [204, 210] on input at bounding box center [184, 205] width 252 height 19
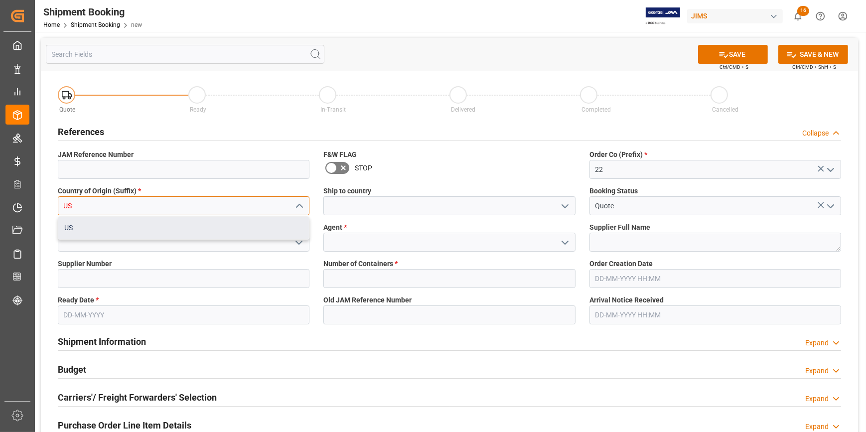
click at [194, 229] on div "US" at bounding box center [183, 228] width 251 height 22
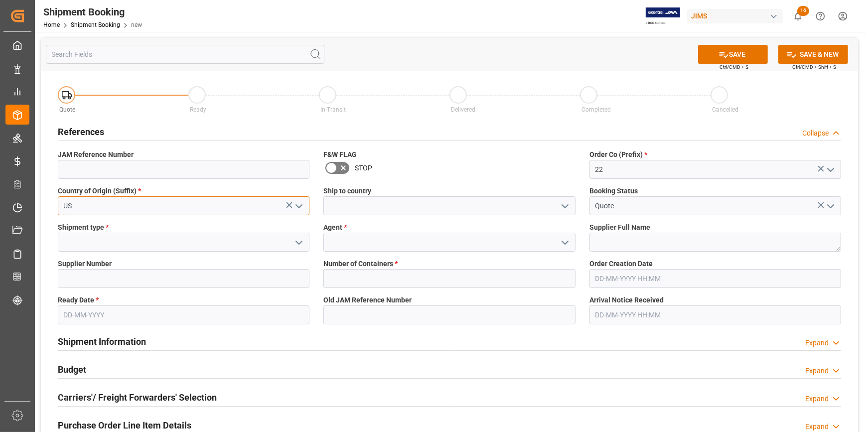
type input "US"
click at [561, 207] on icon "open menu" at bounding box center [565, 206] width 12 height 12
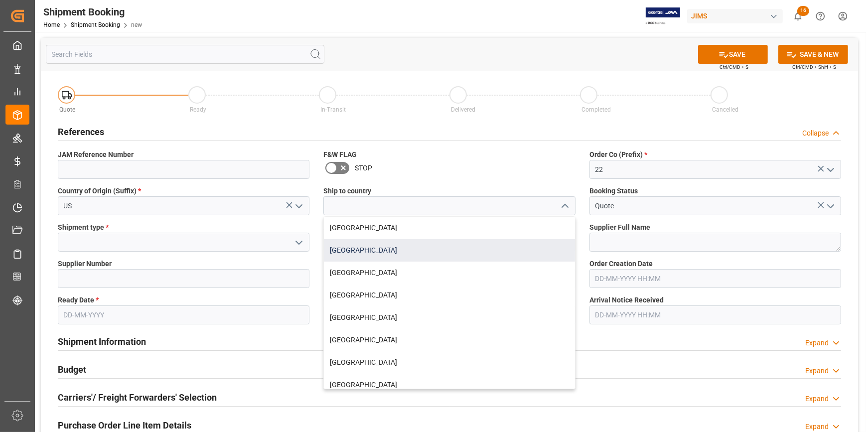
click at [418, 258] on div "United States" at bounding box center [449, 250] width 251 height 22
type input "United States"
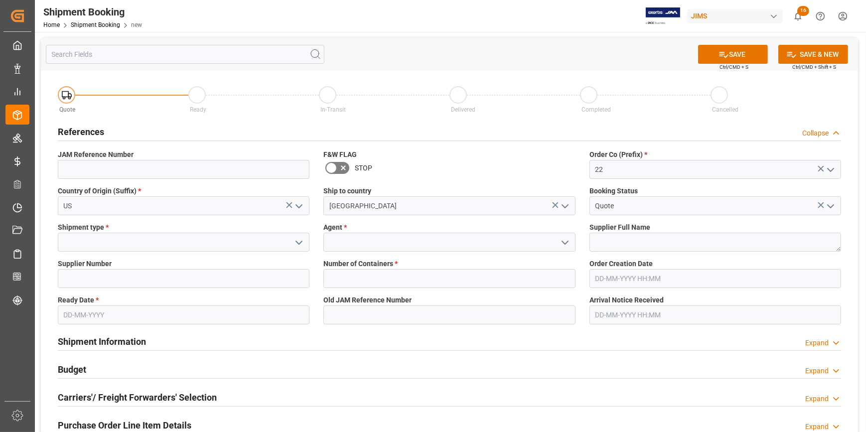
click at [298, 242] on polyline "open menu" at bounding box center [299, 242] width 6 height 3
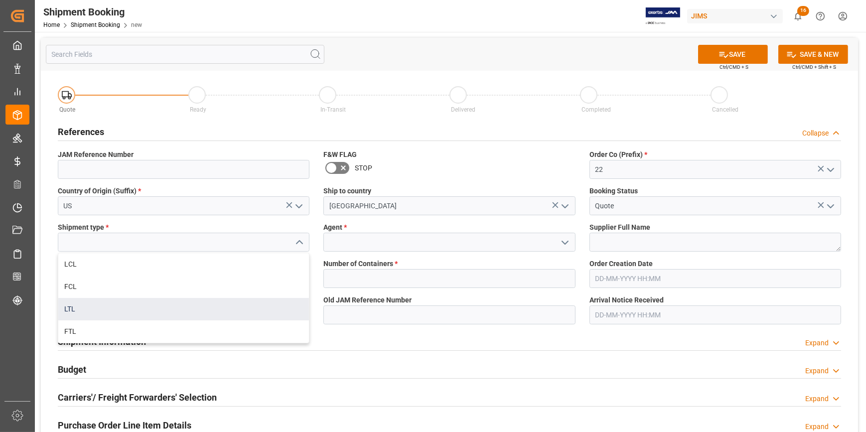
click at [190, 305] on div "LTL" at bounding box center [183, 309] width 251 height 22
type input "LTL"
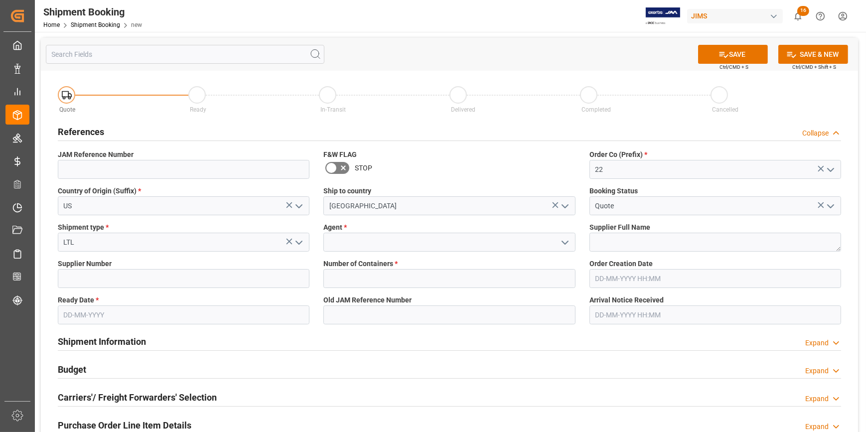
click at [560, 240] on icon "open menu" at bounding box center [565, 243] width 12 height 12
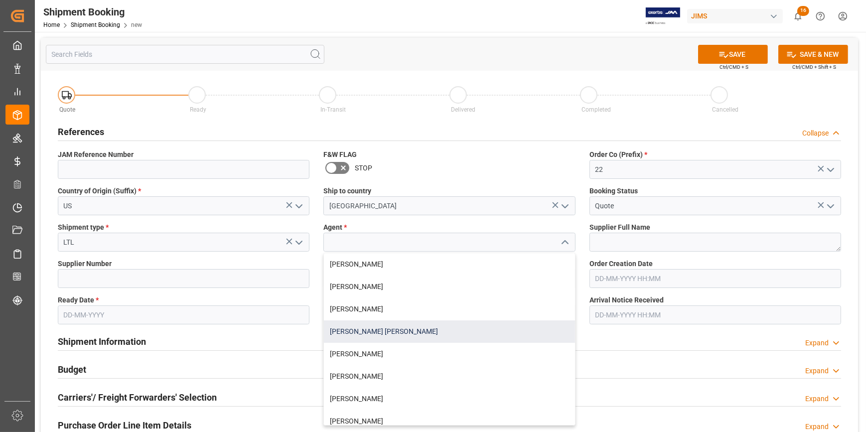
click at [392, 325] on div "[PERSON_NAME] [PERSON_NAME]" at bounding box center [449, 331] width 251 height 22
type input "[PERSON_NAME] [PERSON_NAME]"
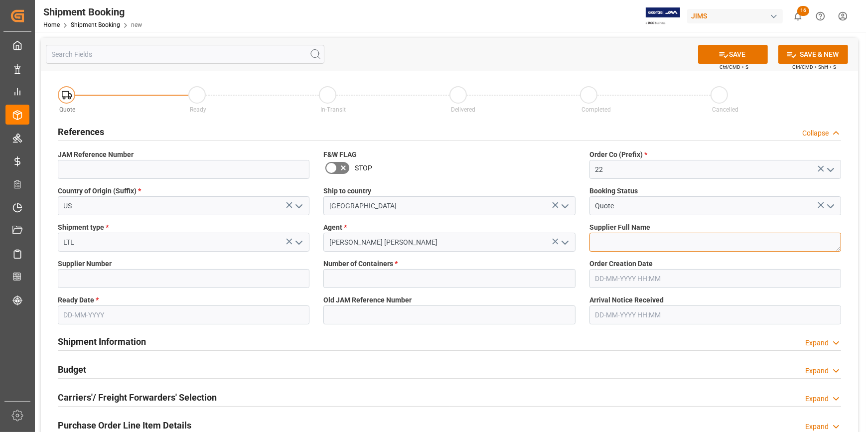
click at [610, 243] on textarea at bounding box center [716, 242] width 252 height 19
paste textarea "Guillemot Inc.(Hercules DJ)"
type textarea "Guillemot Inc.(Hercules DJ)"
click at [131, 274] on input at bounding box center [184, 278] width 252 height 19
paste input "439767"
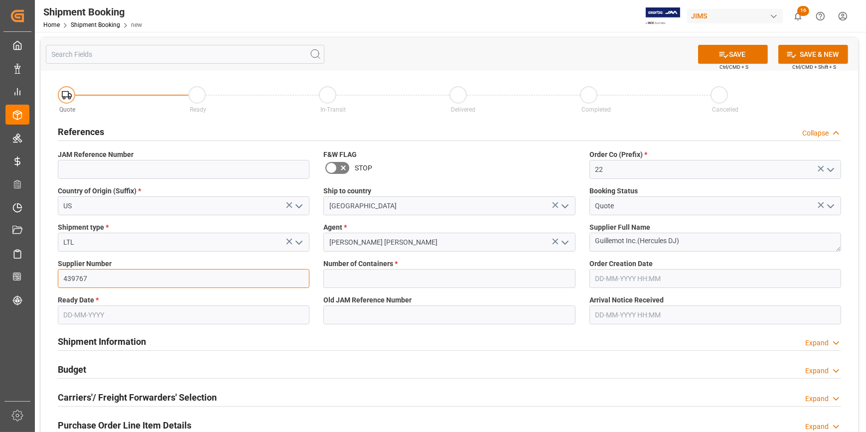
type input "439767"
click at [343, 277] on input "text" at bounding box center [449, 278] width 252 height 19
type input "0"
click at [101, 314] on input "text" at bounding box center [184, 314] width 252 height 19
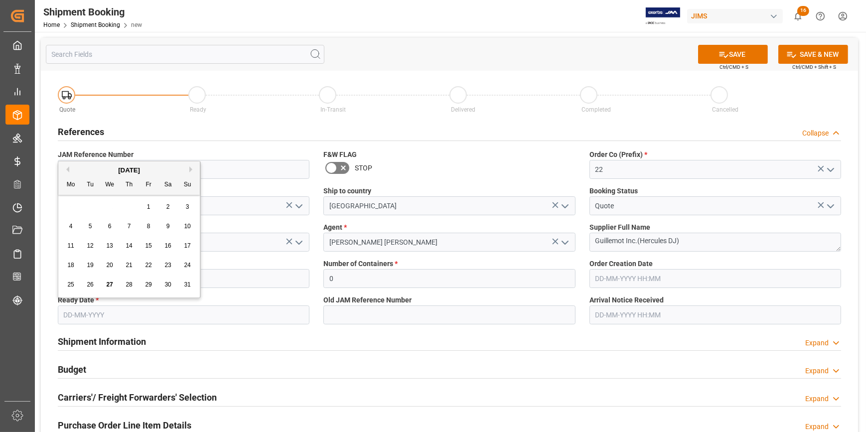
click at [109, 285] on span "27" at bounding box center [109, 284] width 6 height 7
type input "[DATE]"
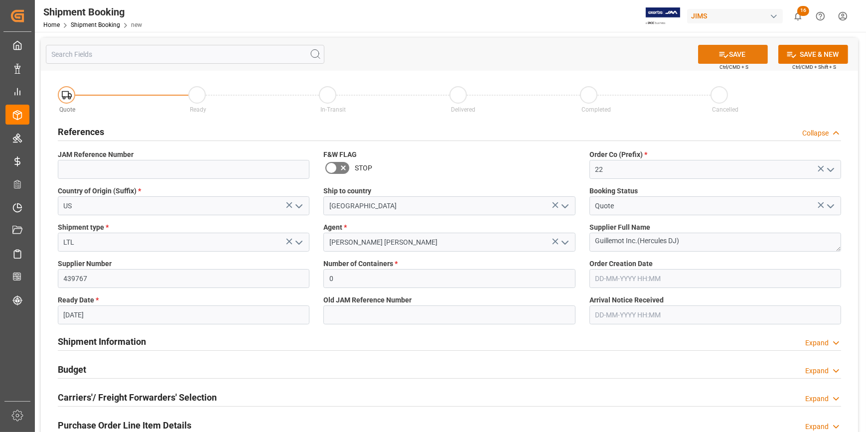
click at [731, 54] on button "SAVE" at bounding box center [733, 54] width 70 height 19
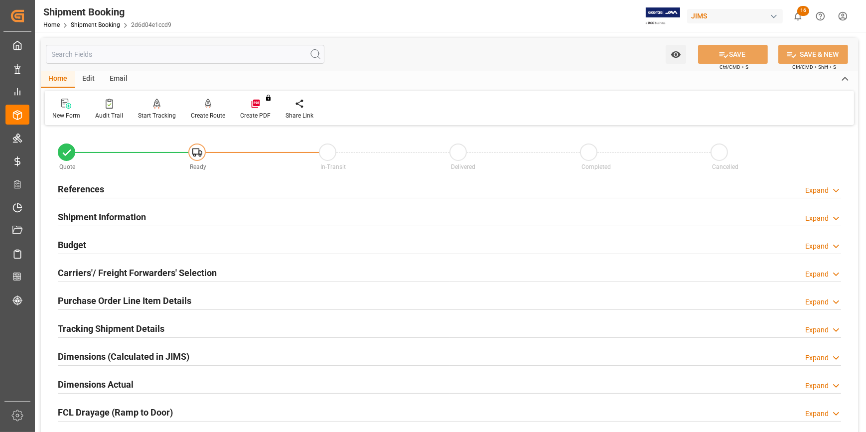
click at [147, 195] on div "References Expand" at bounding box center [449, 188] width 783 height 19
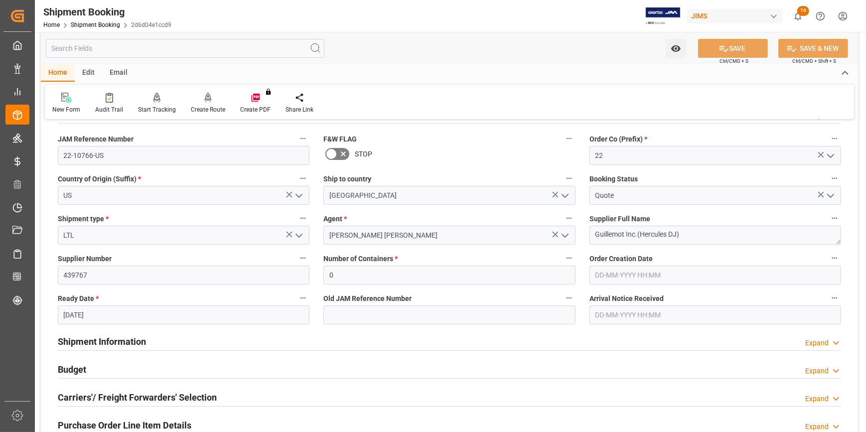
scroll to position [136, 0]
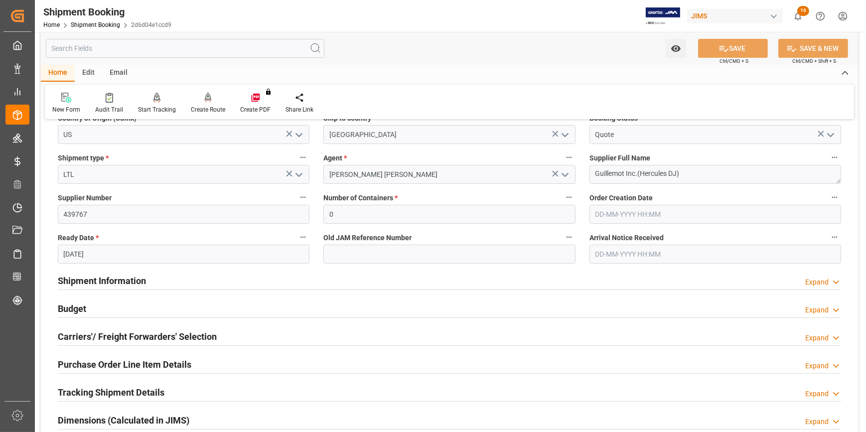
click at [175, 273] on div "Shipment Information Expand" at bounding box center [449, 280] width 783 height 19
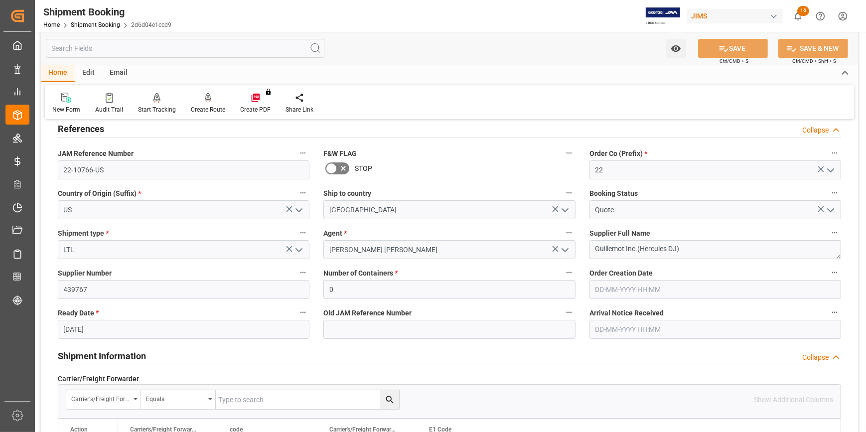
scroll to position [45, 0]
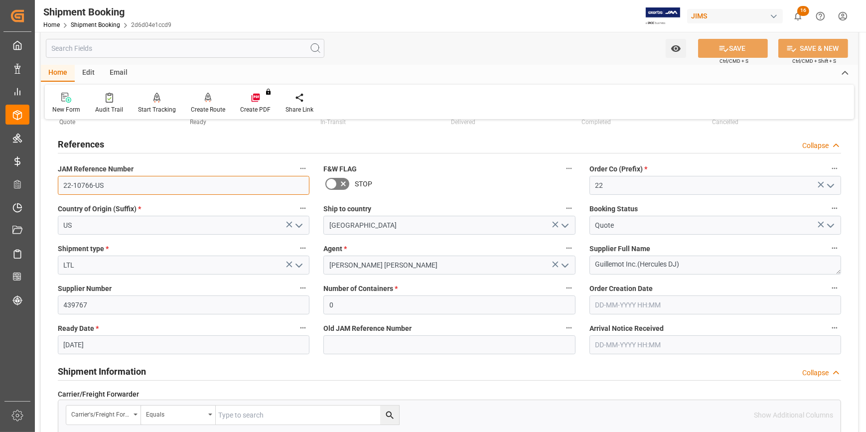
drag, startPoint x: 106, startPoint y: 182, endPoint x: 53, endPoint y: 185, distance: 53.4
click at [53, 185] on div "JAM Reference Number 22-10766-US" at bounding box center [184, 178] width 266 height 40
click at [121, 187] on input "22-10766-US" at bounding box center [184, 185] width 252 height 19
drag, startPoint x: 110, startPoint y: 186, endPoint x: 40, endPoint y: 186, distance: 69.8
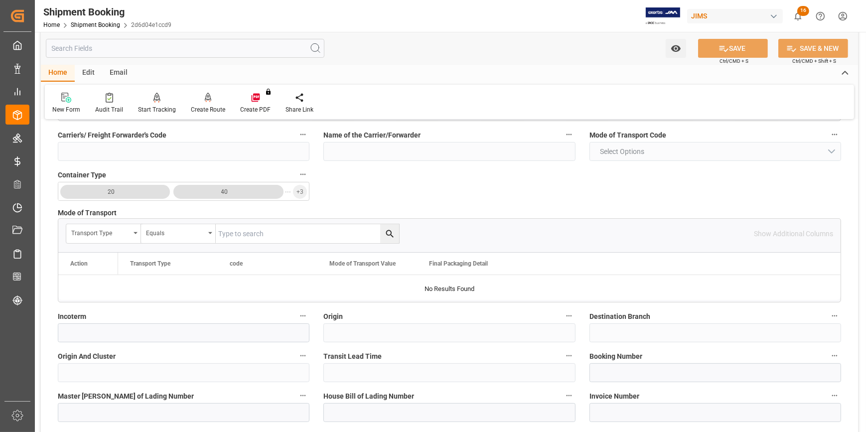
scroll to position [498, 0]
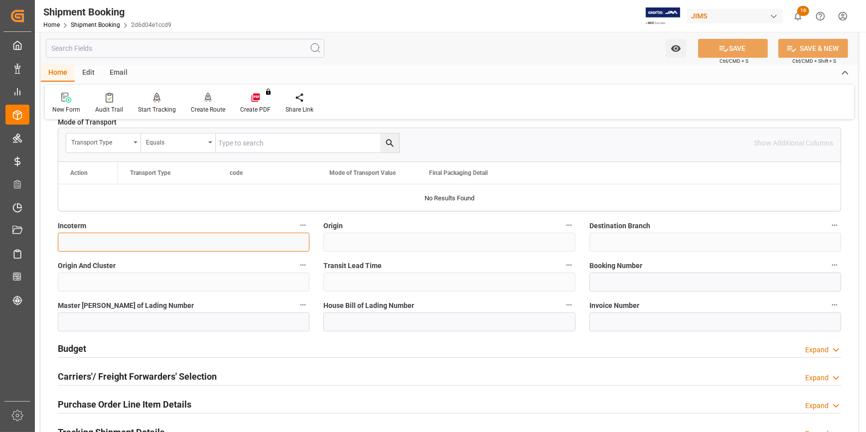
click at [136, 245] on input at bounding box center [184, 242] width 252 height 19
paste input "DDP Plainfield IN [GEOGRAPHIC_DATA]"
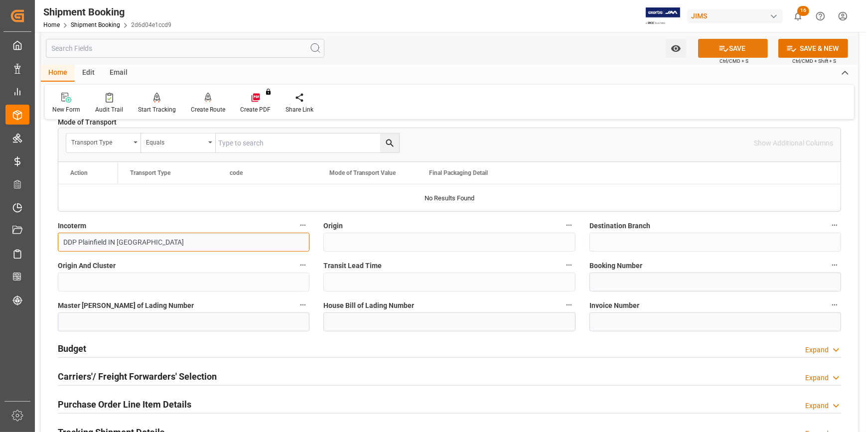
type input "DDP Plainfield IN [GEOGRAPHIC_DATA]"
click at [742, 53] on button "SAVE" at bounding box center [733, 48] width 70 height 19
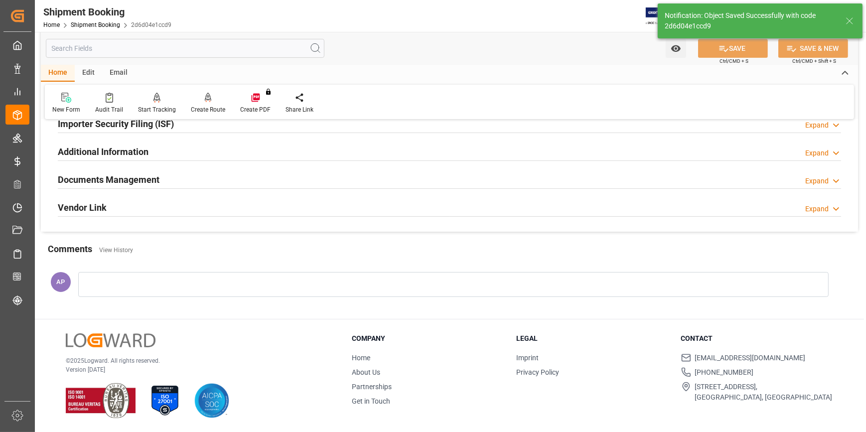
scroll to position [0, 0]
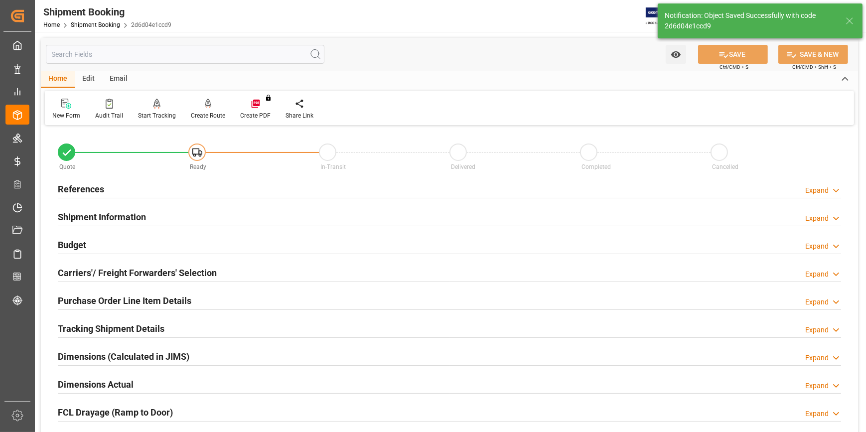
click at [166, 271] on h2 "Carriers'/ Freight Forwarders' Selection" at bounding box center [137, 272] width 159 height 13
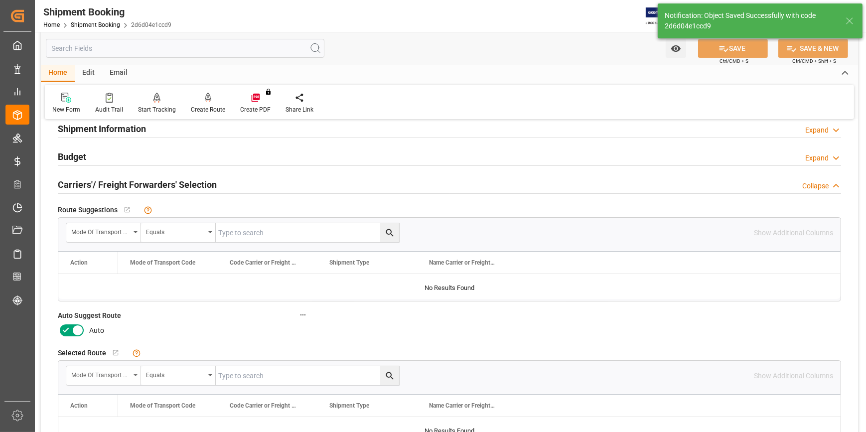
scroll to position [90, 0]
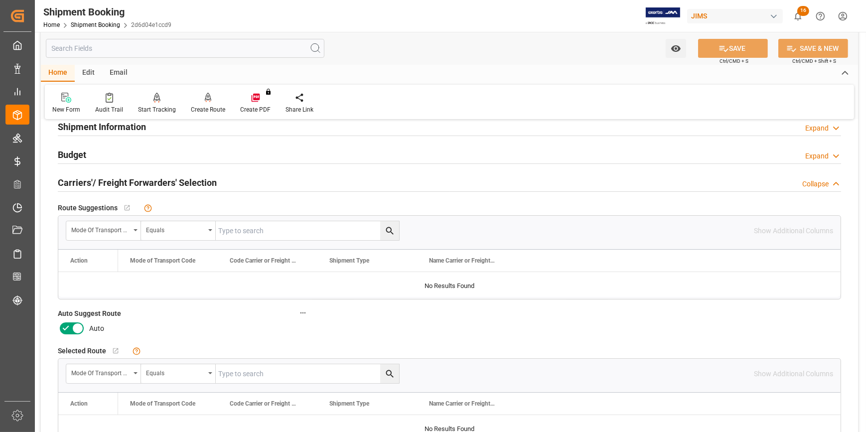
click at [69, 329] on icon at bounding box center [66, 328] width 12 height 12
click at [0, 0] on input "checkbox" at bounding box center [0, 0] width 0 height 0
click at [740, 47] on button "SAVE" at bounding box center [733, 48] width 70 height 19
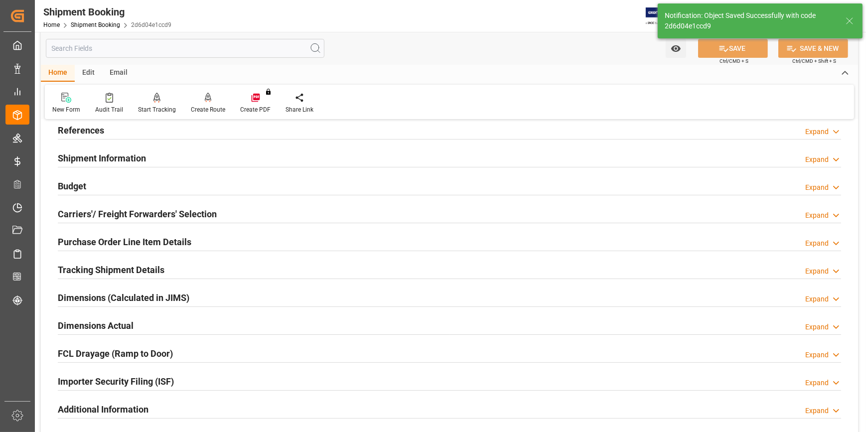
scroll to position [0, 0]
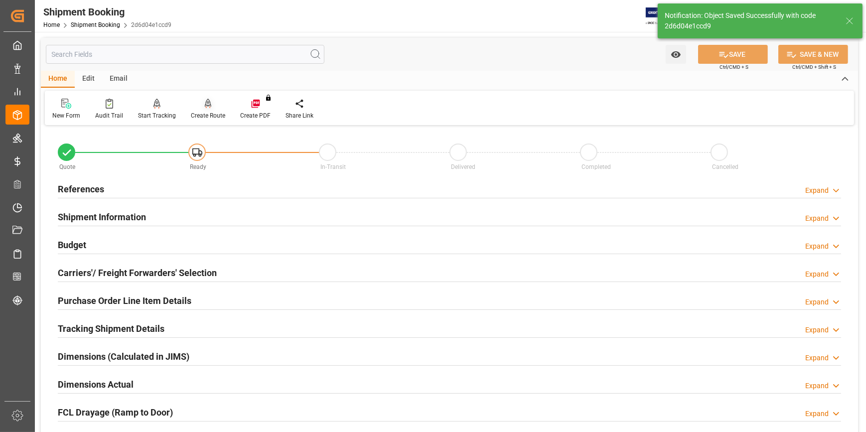
click at [205, 108] on icon at bounding box center [208, 104] width 7 height 10
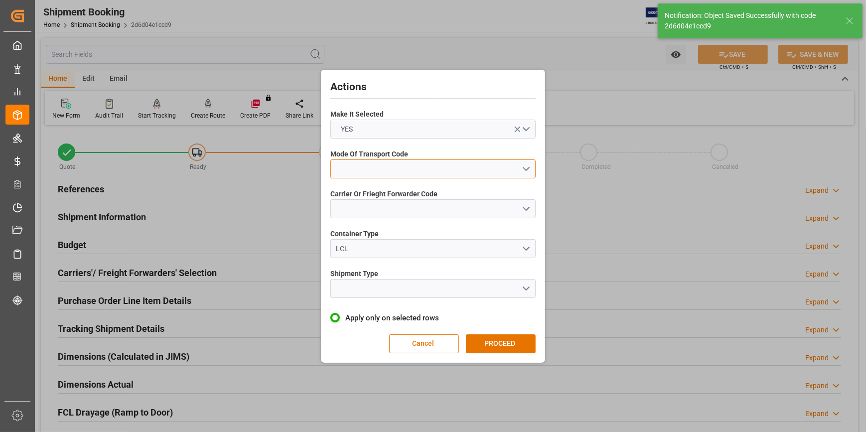
click at [526, 160] on button "open menu" at bounding box center [432, 168] width 205 height 19
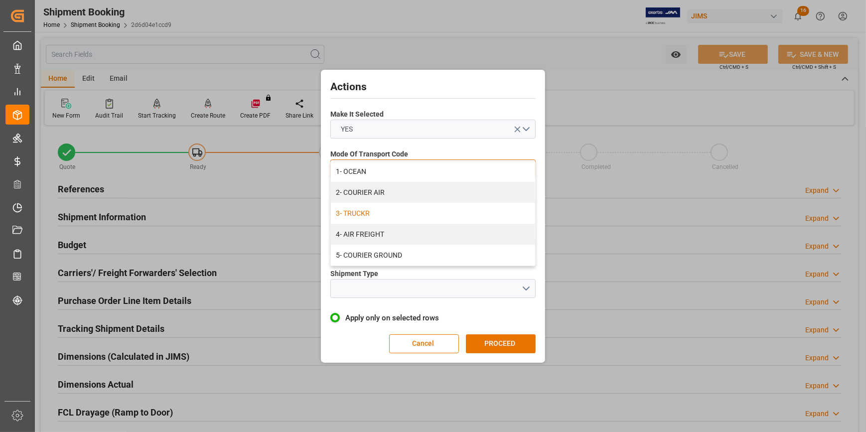
click at [418, 212] on div "3- TRUCKR" at bounding box center [433, 213] width 204 height 21
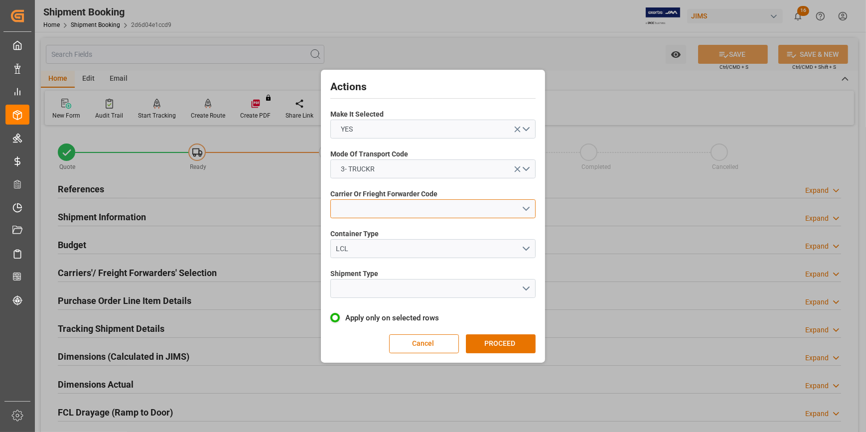
click at [524, 209] on button "open menu" at bounding box center [432, 208] width 205 height 19
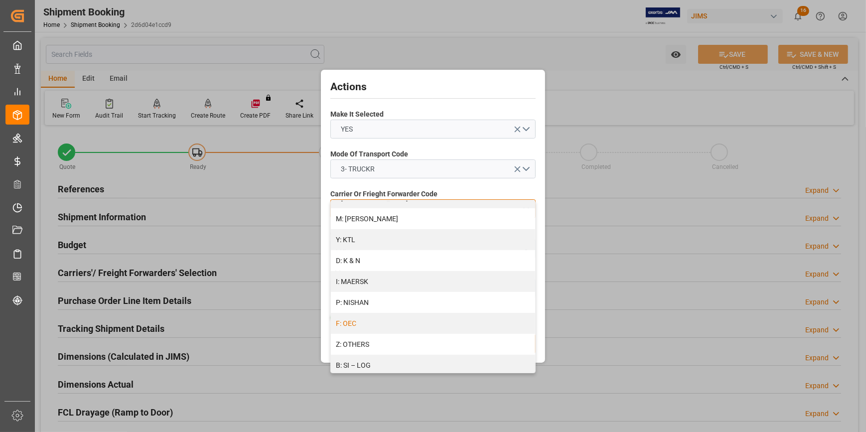
scroll to position [498, 0]
click at [389, 302] on div "Z: OTHERS" at bounding box center [433, 299] width 204 height 21
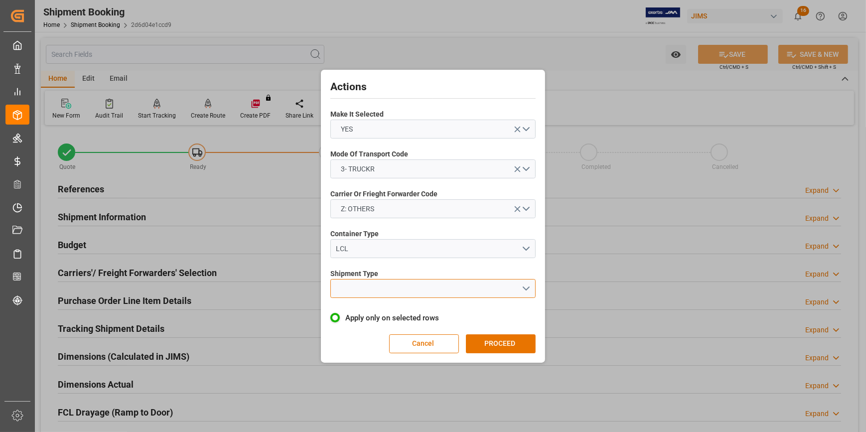
click at [531, 285] on button "open menu" at bounding box center [432, 288] width 205 height 19
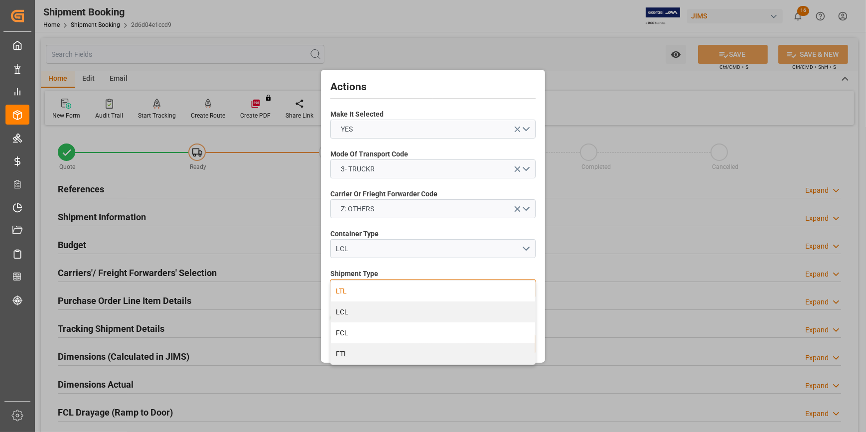
click at [394, 296] on div "LTL" at bounding box center [433, 291] width 204 height 21
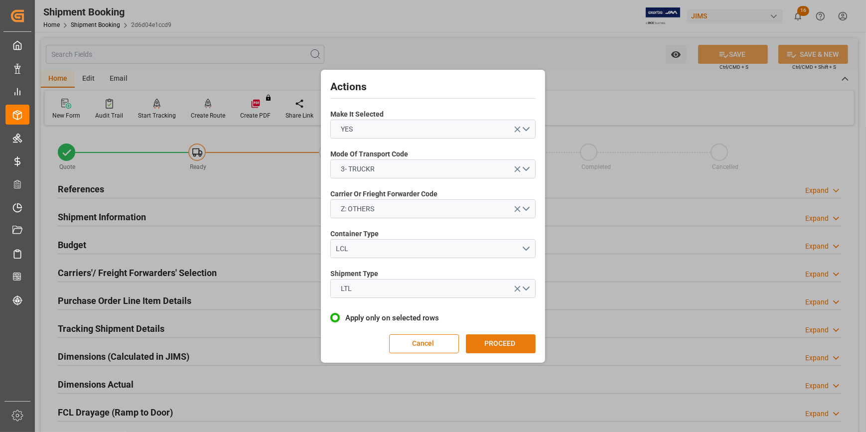
click at [489, 336] on button "PROCEED" at bounding box center [501, 343] width 70 height 19
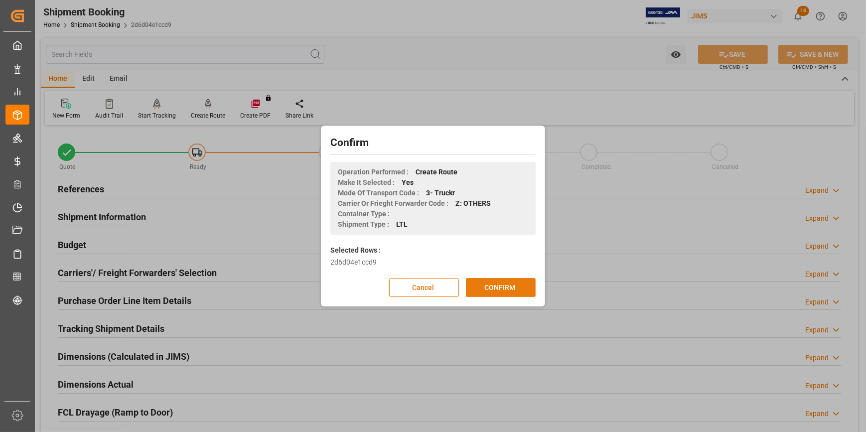
click at [504, 291] on button "CONFIRM" at bounding box center [501, 287] width 70 height 19
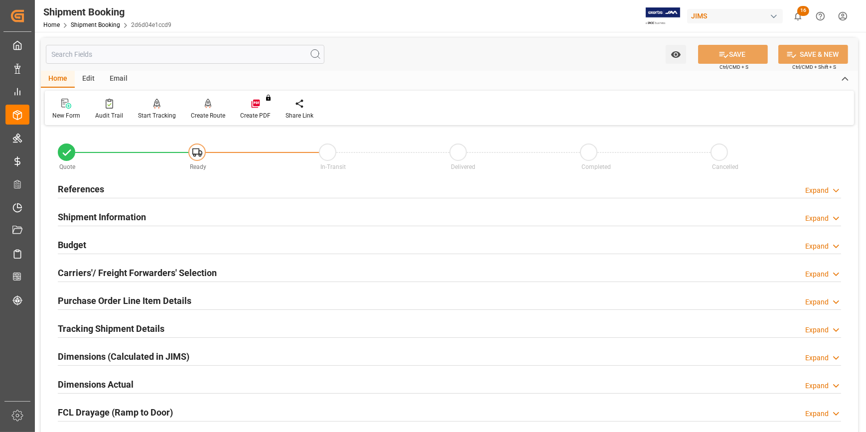
click at [185, 182] on div "References Expand" at bounding box center [449, 188] width 783 height 19
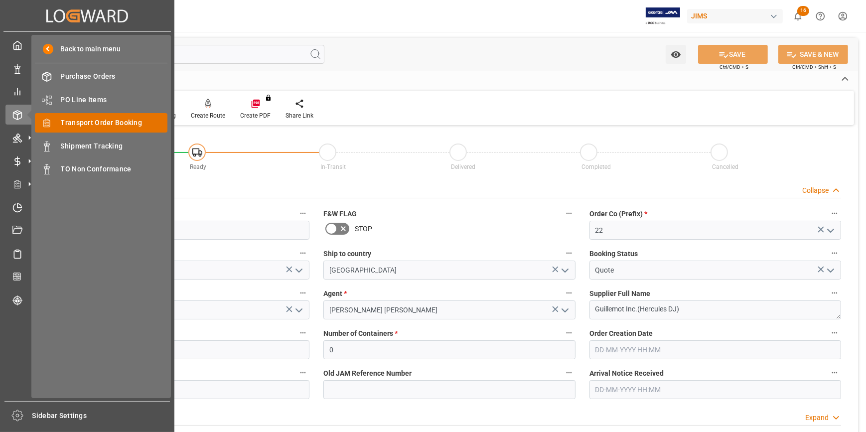
click at [82, 125] on span "Transport Order Booking" at bounding box center [114, 123] width 107 height 10
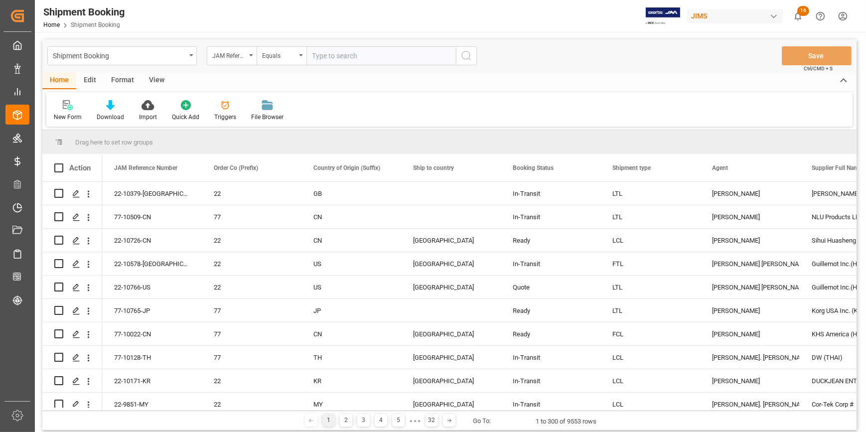
click at [351, 54] on input "text" at bounding box center [381, 55] width 150 height 19
type input "22-10431-[GEOGRAPHIC_DATA]"
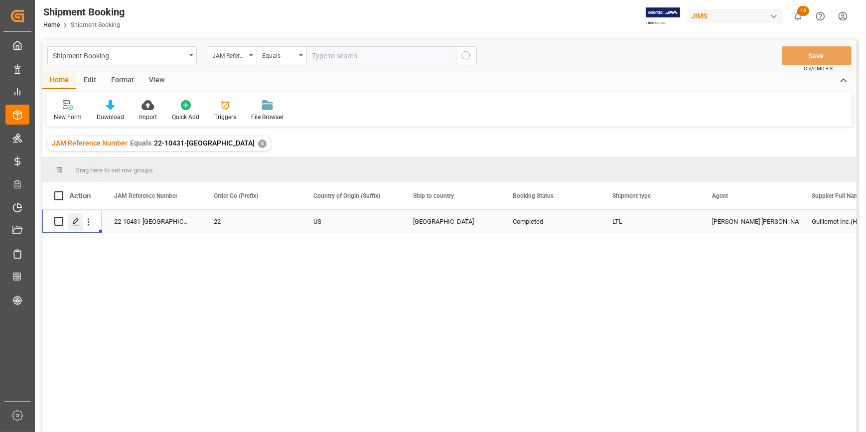
click at [75, 223] on polygon "Press SPACE to select this row." at bounding box center [75, 220] width 5 height 5
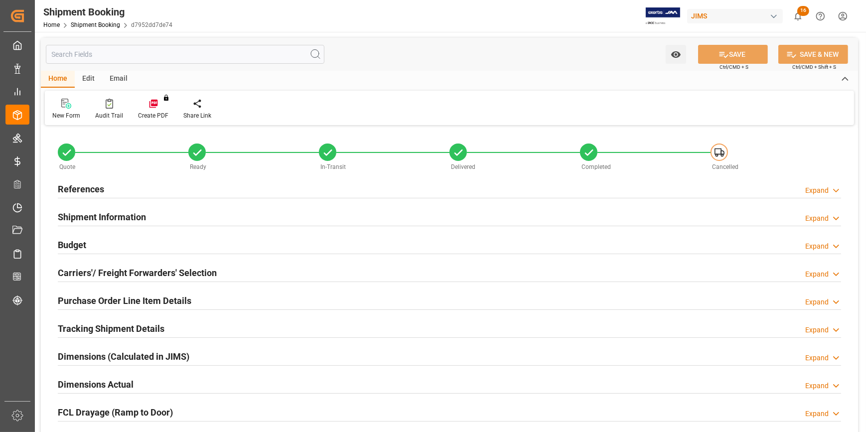
type input "-25"
click at [154, 221] on div "Shipment Information Expand" at bounding box center [449, 216] width 783 height 19
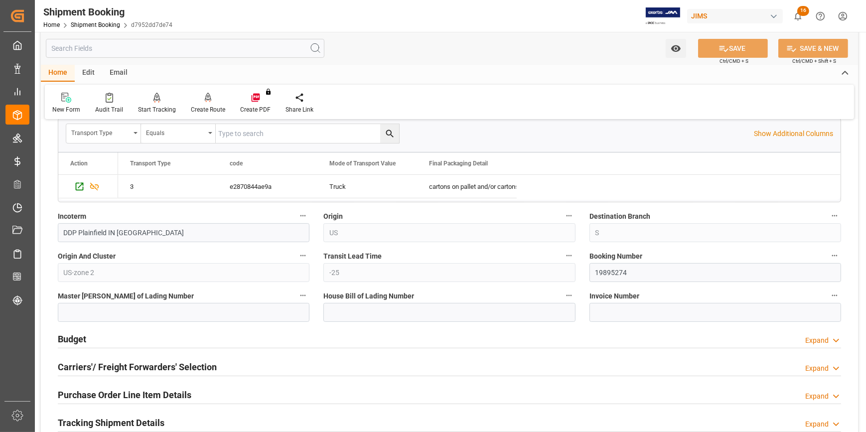
scroll to position [317, 0]
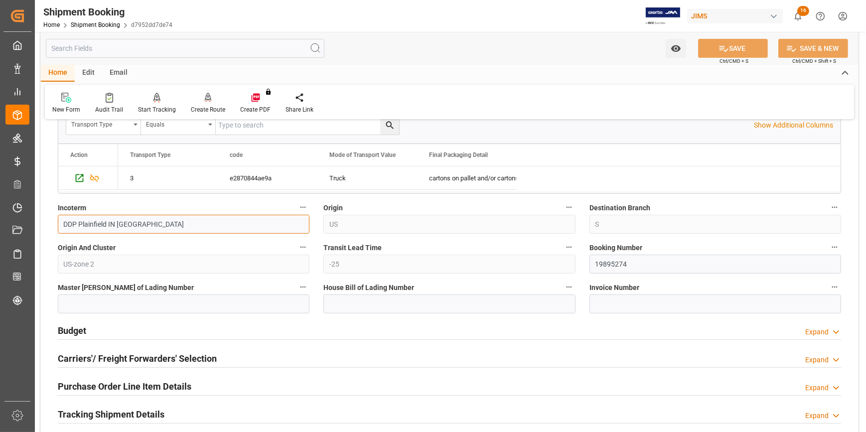
drag, startPoint x: 141, startPoint y: 228, endPoint x: 54, endPoint y: 220, distance: 87.1
click at [54, 220] on div "Incoterm DDP Plainfield IN [GEOGRAPHIC_DATA]" at bounding box center [184, 217] width 266 height 40
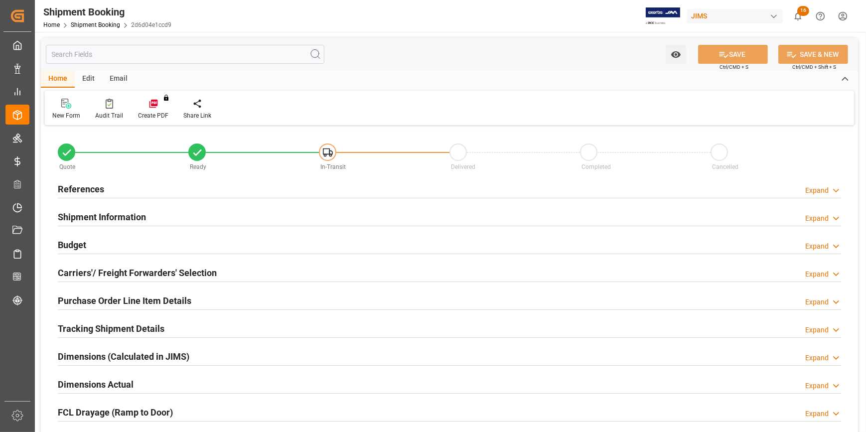
type input "0"
type input "[DATE]"
click at [193, 189] on div "References Expand" at bounding box center [449, 188] width 783 height 19
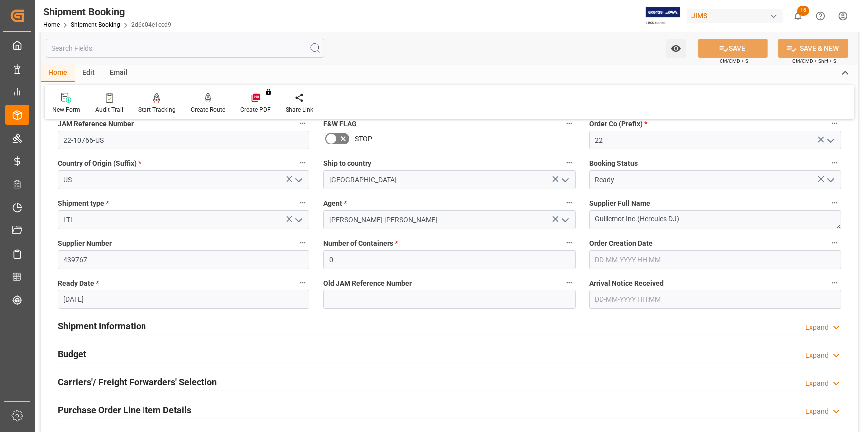
scroll to position [136, 0]
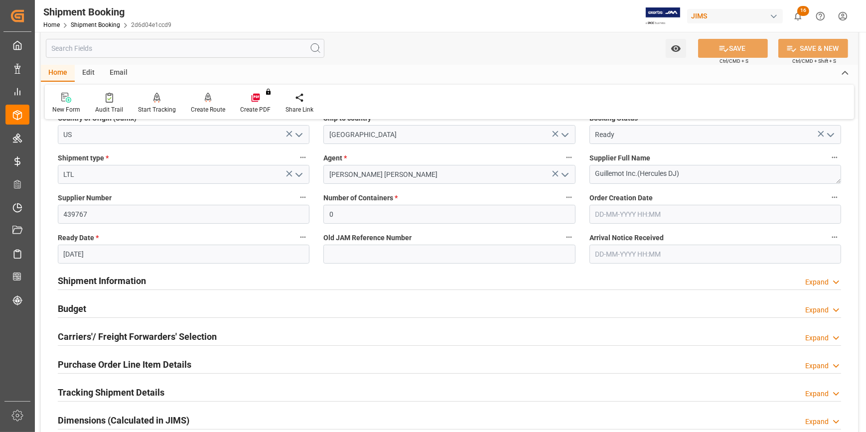
click at [199, 281] on div "Shipment Information Expand" at bounding box center [449, 280] width 783 height 19
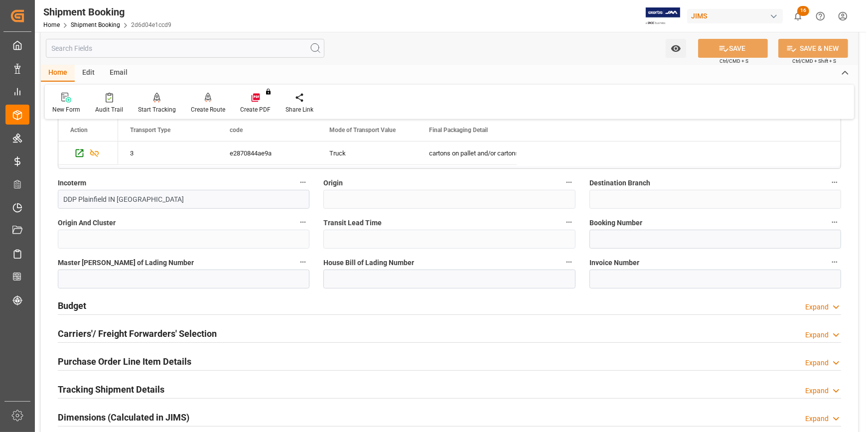
scroll to position [543, 0]
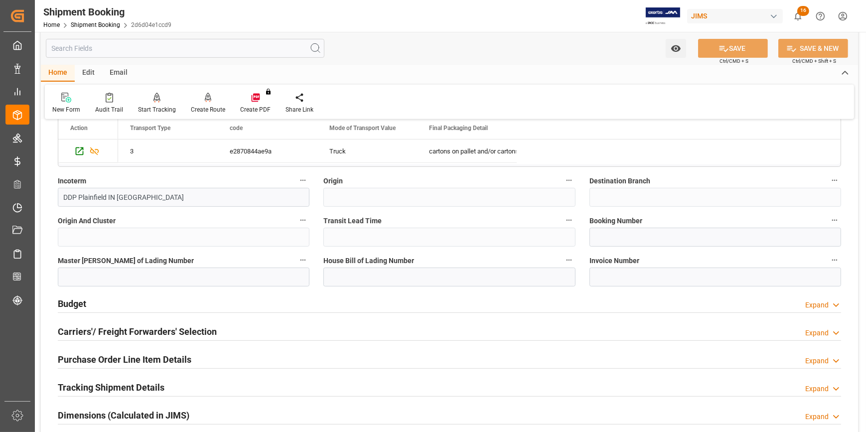
click at [213, 305] on div "Budget Expand" at bounding box center [449, 303] width 783 height 19
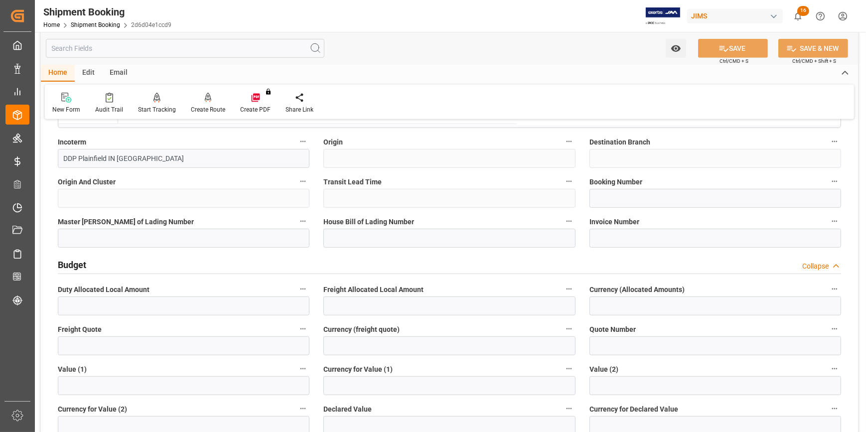
scroll to position [634, 0]
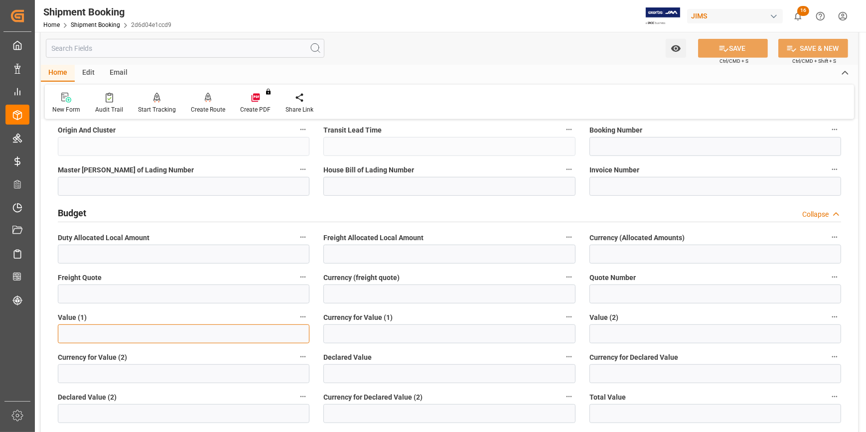
click at [100, 332] on input "text" at bounding box center [184, 333] width 252 height 19
paste input "text"
click at [202, 330] on input "text" at bounding box center [184, 333] width 252 height 19
paste input "text"
click at [130, 333] on input "text" at bounding box center [184, 333] width 252 height 19
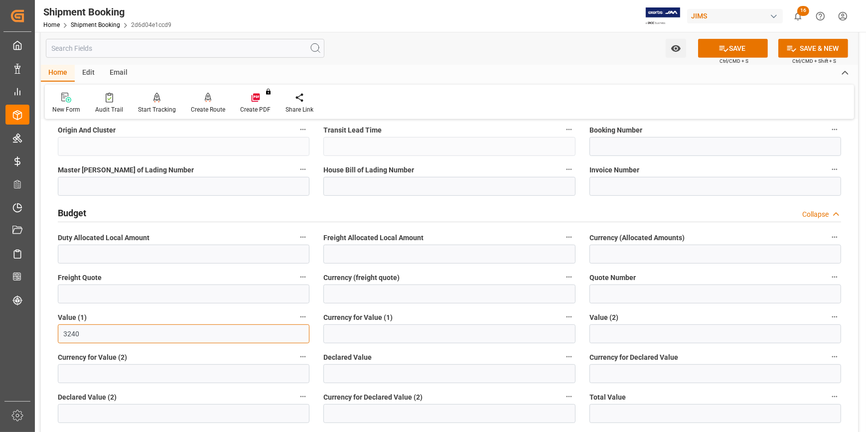
type input "3240"
click at [420, 325] on input at bounding box center [449, 333] width 252 height 19
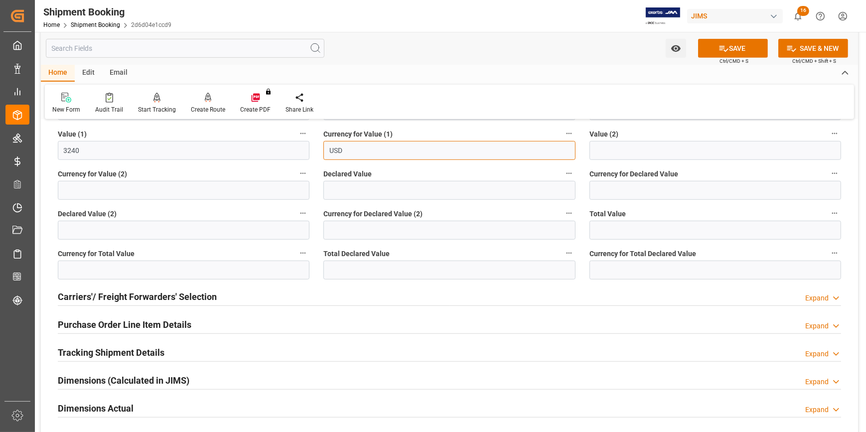
scroll to position [861, 0]
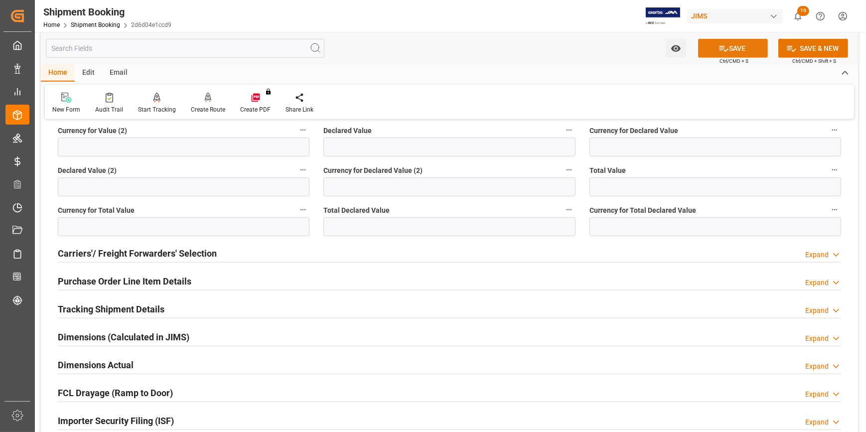
type input "USD"
click at [722, 53] on button "SAVE" at bounding box center [733, 48] width 70 height 19
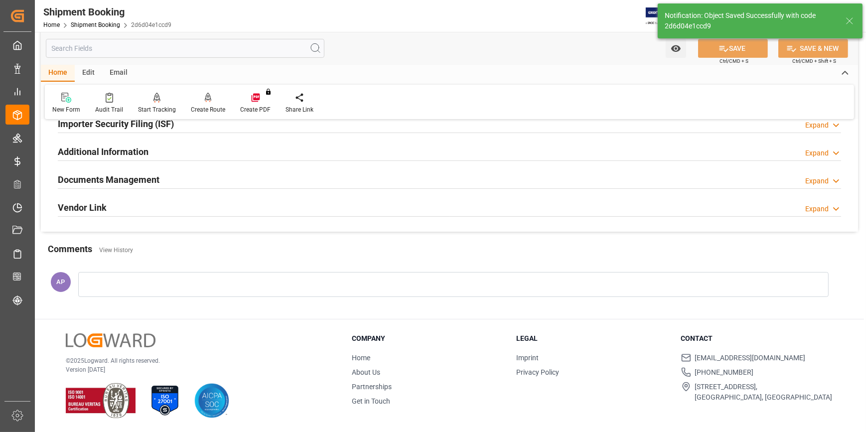
scroll to position [20, 0]
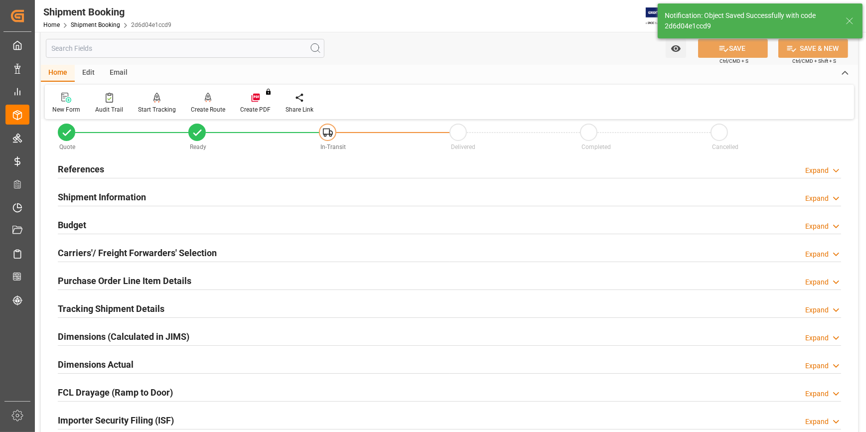
click at [187, 307] on div "Tracking Shipment Details Expand" at bounding box center [449, 308] width 783 height 19
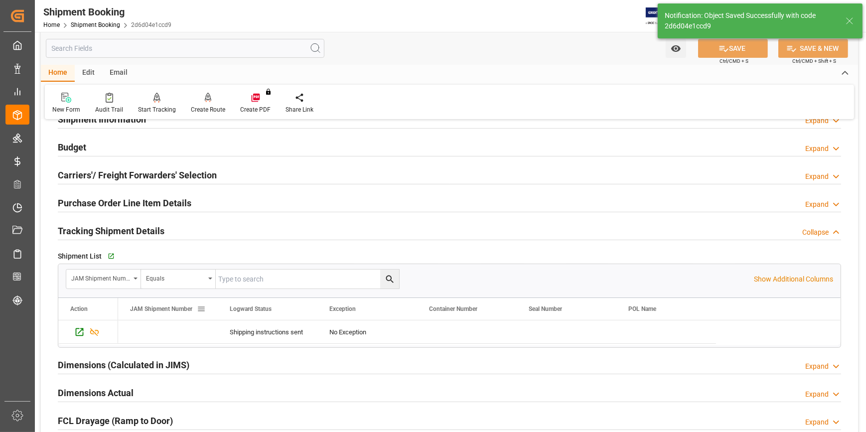
scroll to position [111, 0]
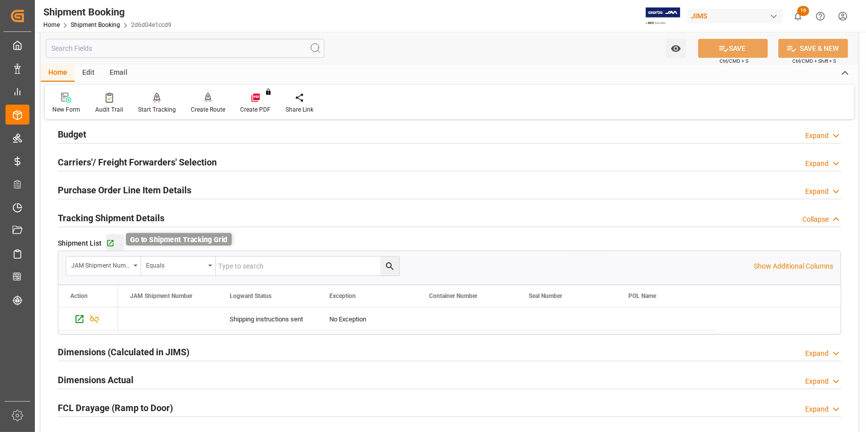
click at [113, 244] on icon "button" at bounding box center [110, 243] width 8 height 8
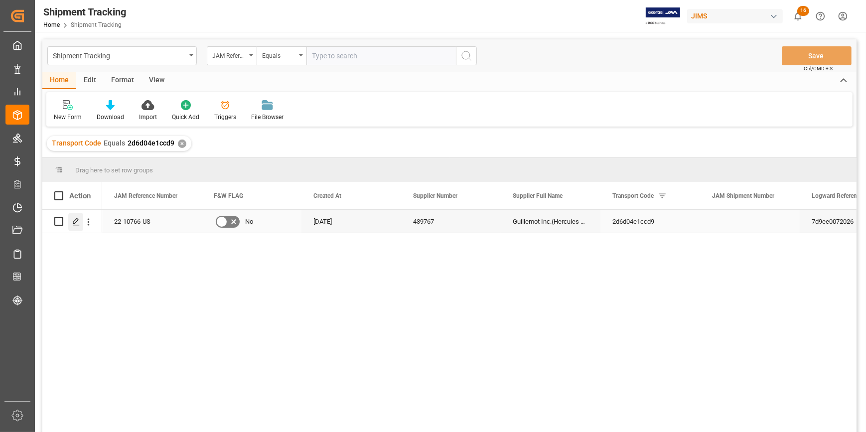
click at [79, 222] on icon "Press SPACE to select this row." at bounding box center [76, 222] width 8 height 8
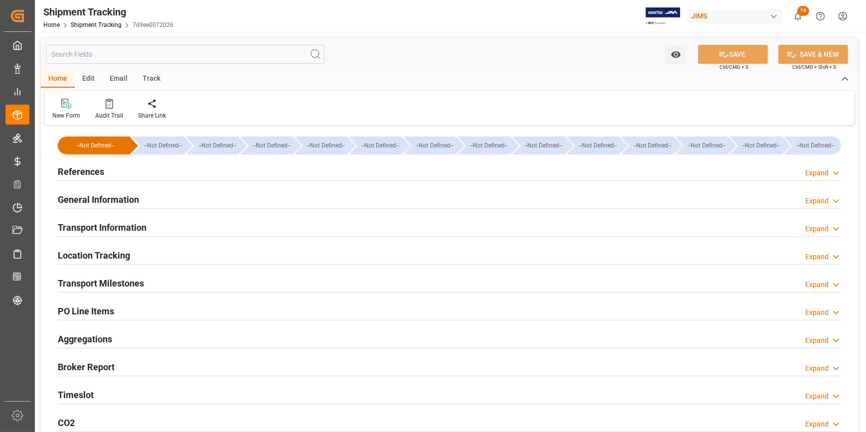
type input "[DATE]"
click at [157, 174] on div "References Expand" at bounding box center [449, 170] width 783 height 19
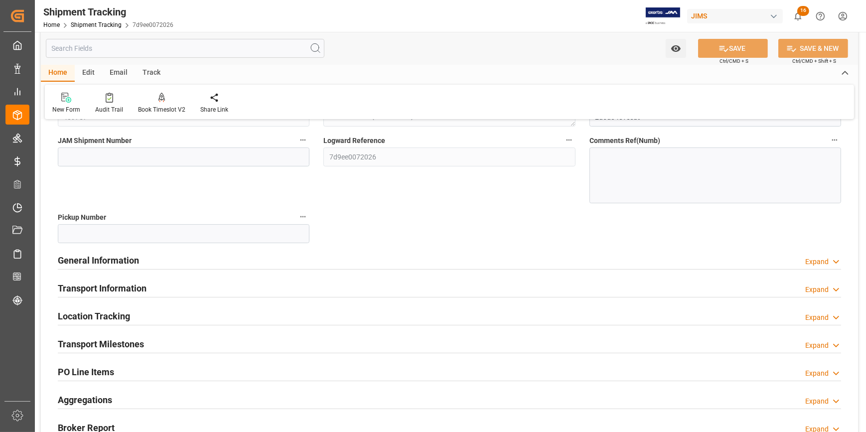
click at [172, 262] on div "General Information Expand" at bounding box center [449, 259] width 783 height 19
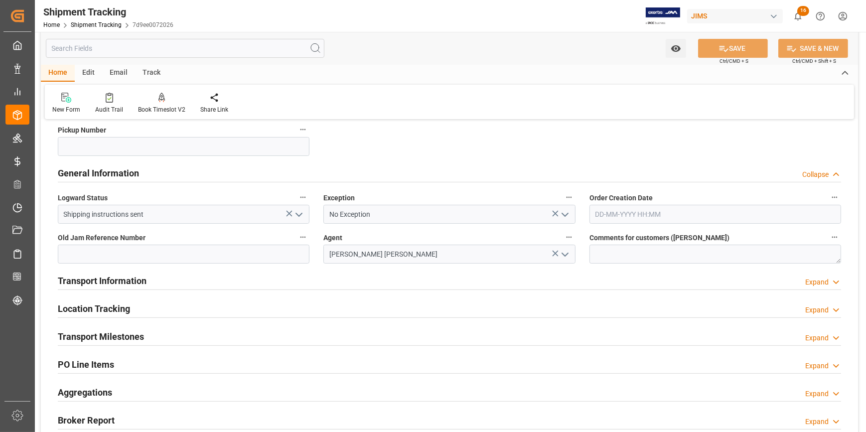
scroll to position [226, 0]
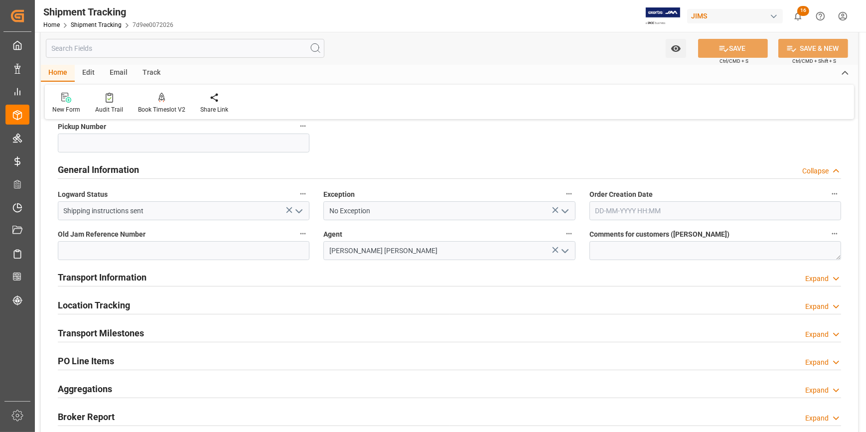
click at [209, 270] on div "Transport Information Expand" at bounding box center [449, 276] width 783 height 19
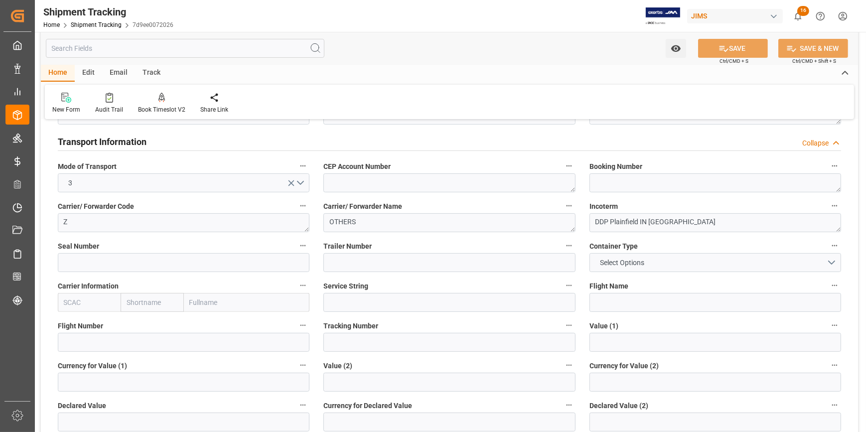
scroll to position [362, 0]
click at [621, 263] on span "Select Options" at bounding box center [622, 262] width 54 height 10
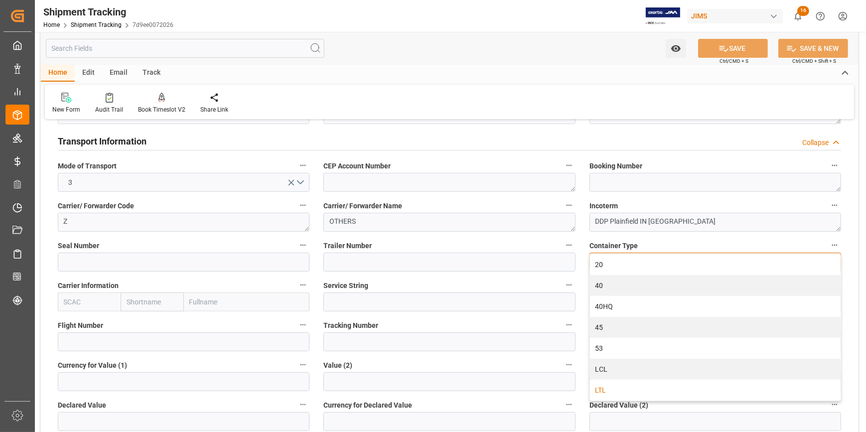
click at [619, 386] on div "LTL" at bounding box center [715, 390] width 251 height 21
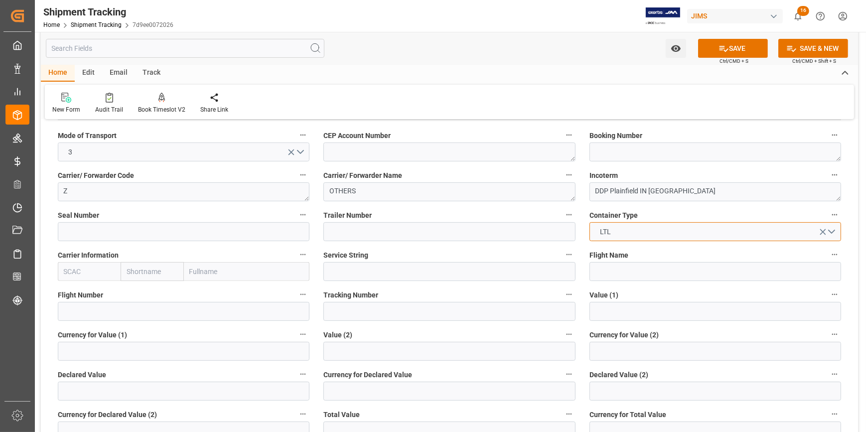
scroll to position [408, 0]
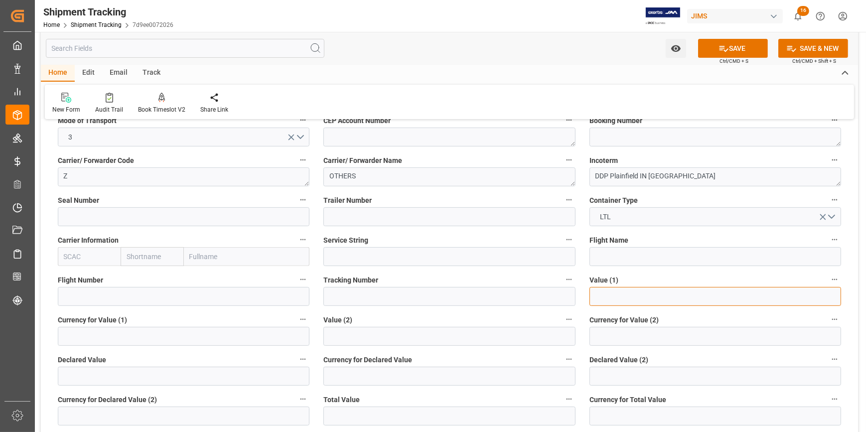
click at [605, 299] on input "text" at bounding box center [716, 296] width 252 height 19
type input "3240.00"
click at [174, 335] on input at bounding box center [184, 336] width 252 height 19
type input "USD"
click at [746, 50] on button "SAVE" at bounding box center [733, 48] width 70 height 19
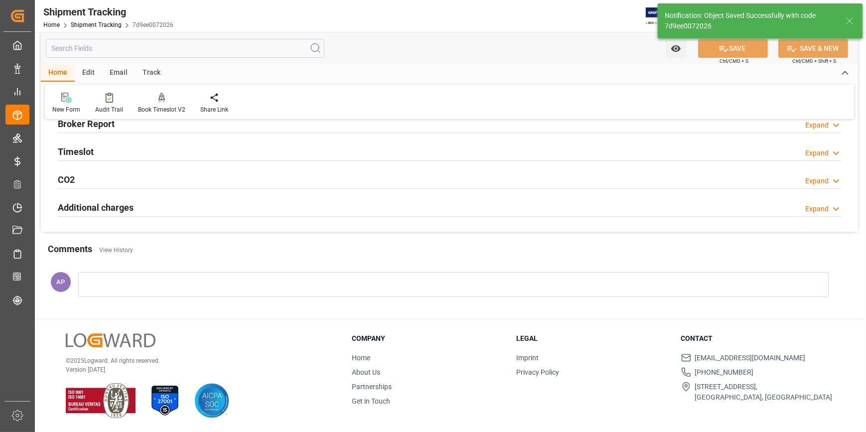
scroll to position [132, 0]
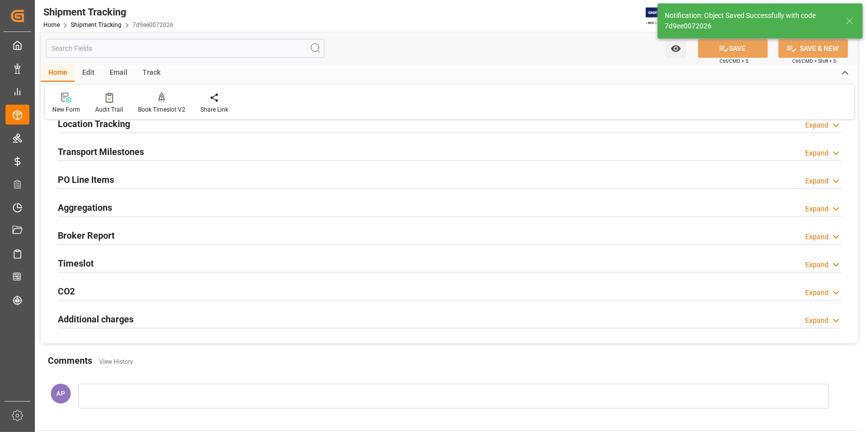
click at [146, 142] on div "Transport Milestones Expand" at bounding box center [449, 151] width 783 height 19
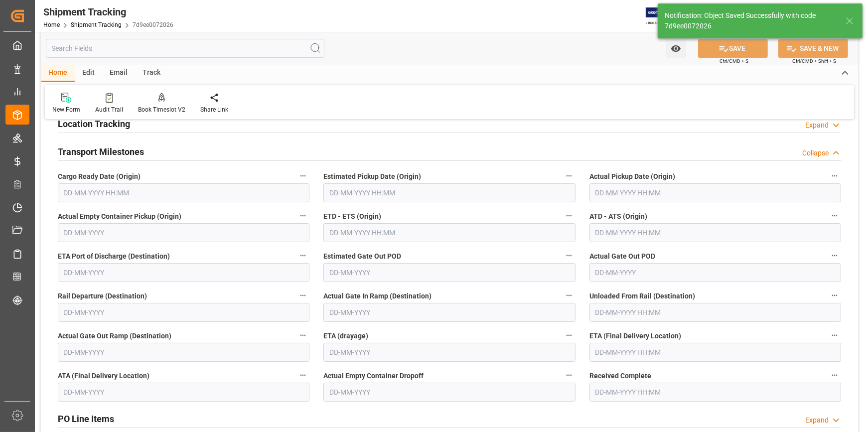
click at [99, 190] on input "text" at bounding box center [184, 192] width 252 height 19
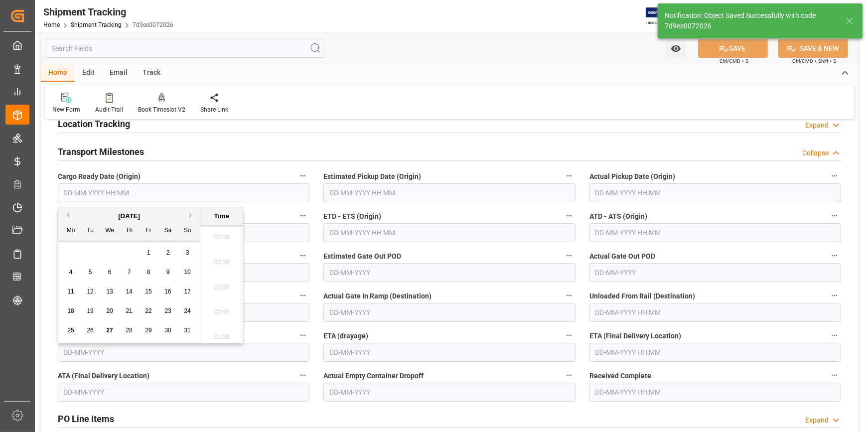
scroll to position [1623, 0]
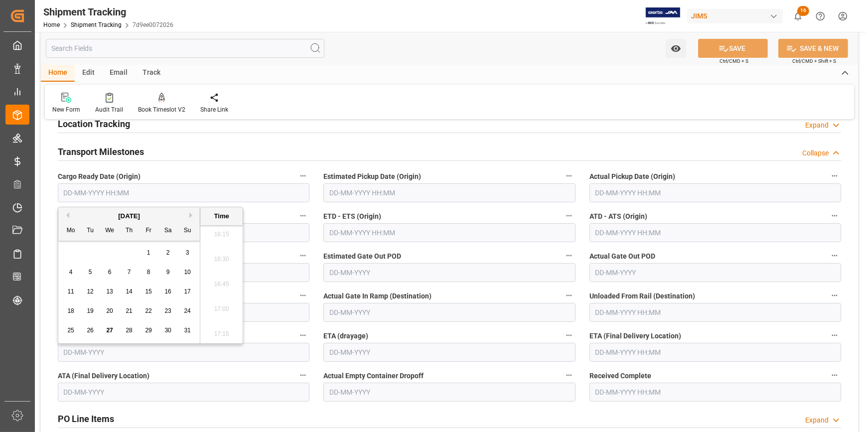
click at [110, 330] on span "27" at bounding box center [109, 330] width 6 height 7
type input "[DATE] 00:00"
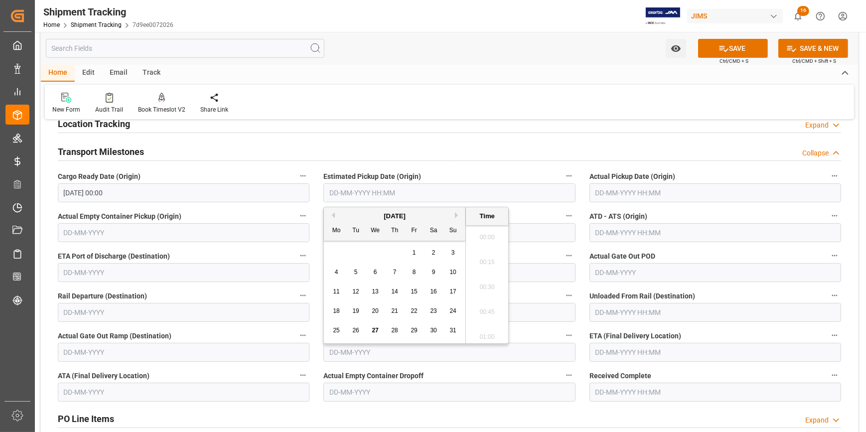
click at [353, 198] on input "text" at bounding box center [449, 192] width 252 height 19
click at [455, 214] on button "Next Month" at bounding box center [458, 215] width 6 height 6
click at [376, 271] on span "10" at bounding box center [375, 272] width 6 height 7
type input "[DATE] 00:00"
click at [607, 233] on input "text" at bounding box center [716, 232] width 252 height 19
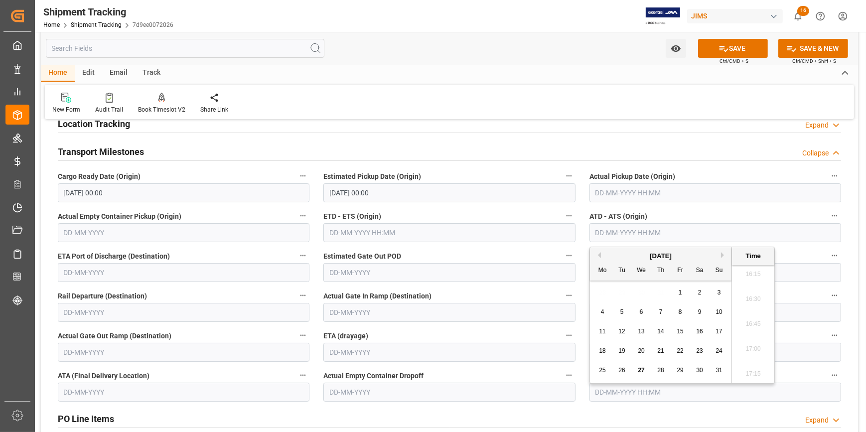
click at [449, 233] on input "text" at bounding box center [449, 232] width 252 height 19
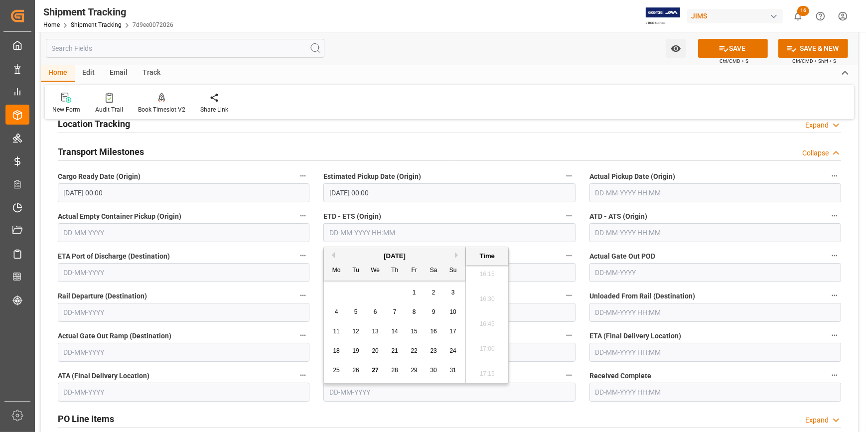
click at [457, 253] on button "Next Month" at bounding box center [458, 255] width 6 height 6
click at [371, 311] on div "10" at bounding box center [375, 312] width 12 height 12
type input "[DATE] 00:00"
click at [517, 256] on label "Estimated Gate Out POD" at bounding box center [449, 256] width 252 height 14
click at [563, 256] on button "Estimated Gate Out POD" at bounding box center [569, 255] width 13 height 13
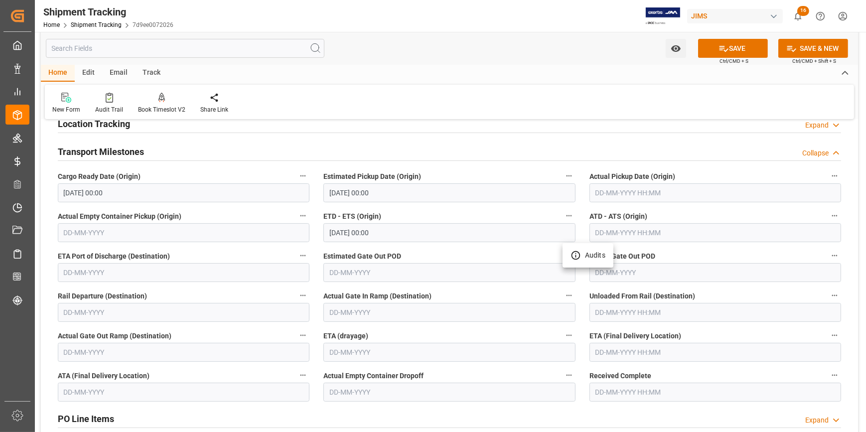
click at [620, 347] on div at bounding box center [433, 216] width 866 height 432
click at [622, 350] on input "text" at bounding box center [716, 352] width 252 height 19
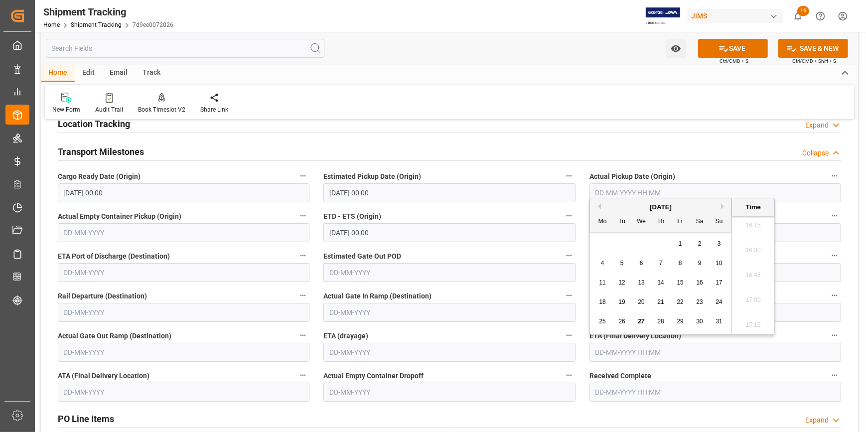
click at [723, 205] on button "Next Month" at bounding box center [724, 206] width 6 height 6
click at [509, 209] on label "ETD - ETS (Origin)" at bounding box center [449, 216] width 252 height 14
click at [563, 209] on button "ETD - ETS (Origin)" at bounding box center [569, 215] width 13 height 13
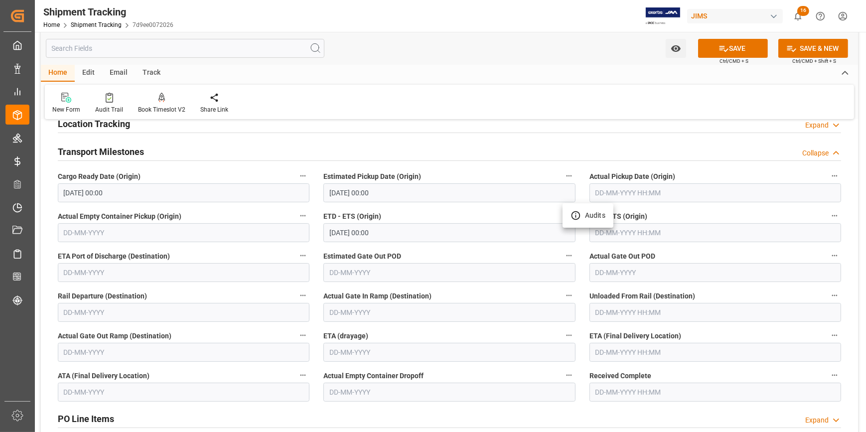
click at [615, 348] on div at bounding box center [433, 216] width 866 height 432
click at [618, 351] on input "text" at bounding box center [716, 352] width 252 height 19
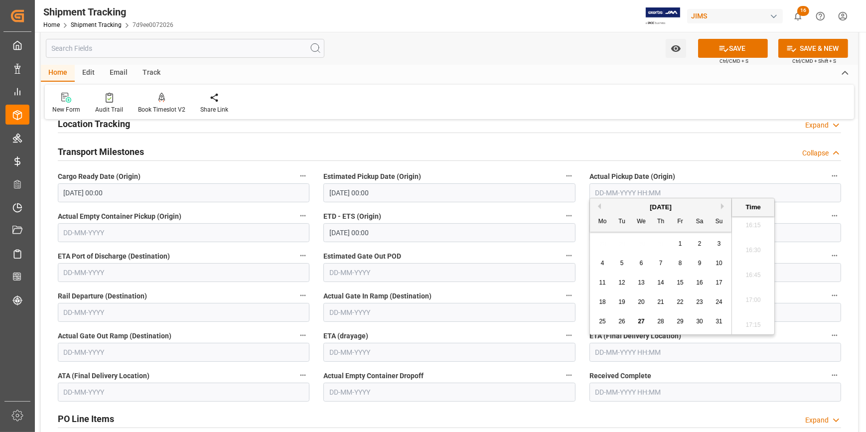
click at [678, 283] on span "15" at bounding box center [680, 282] width 6 height 7
click at [724, 207] on button "Next Month" at bounding box center [724, 206] width 6 height 6
click at [604, 282] on span "15" at bounding box center [602, 282] width 6 height 7
type input "[DATE] 00:00"
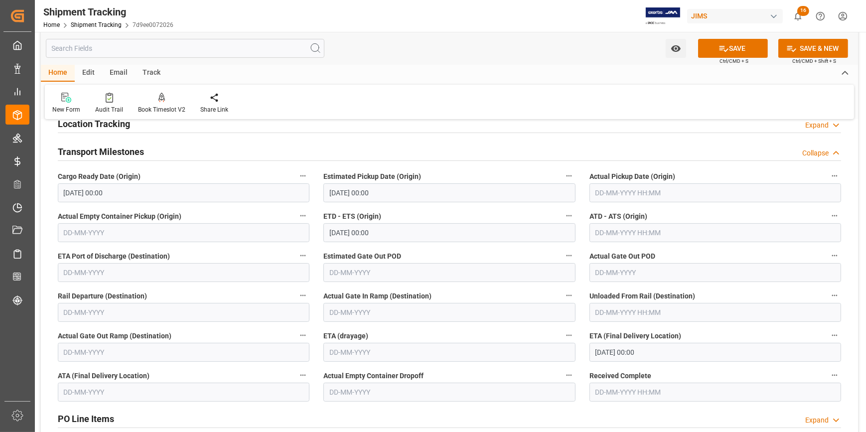
click at [679, 413] on div "PO Line Items Expand" at bounding box center [449, 418] width 783 height 19
click at [733, 50] on button "SAVE" at bounding box center [733, 48] width 70 height 19
